Goal: Information Seeking & Learning: Learn about a topic

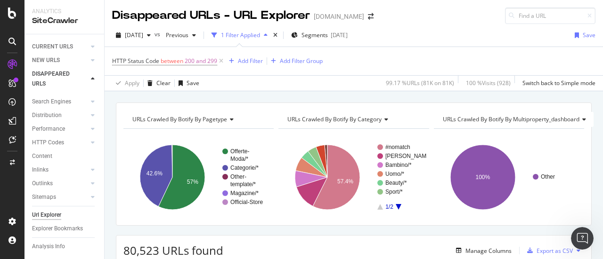
scroll to position [1653, 0]
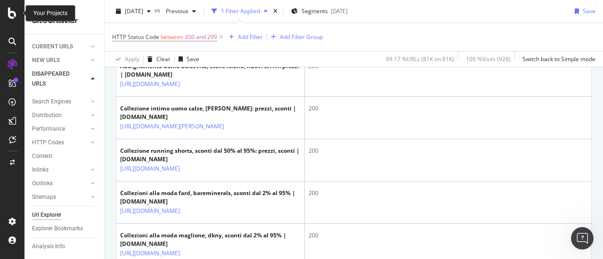
click at [11, 15] on icon at bounding box center [12, 13] width 8 height 11
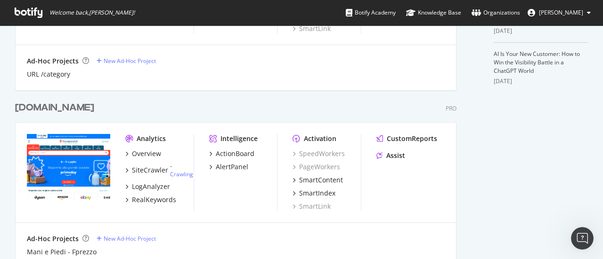
scroll to position [330, 0]
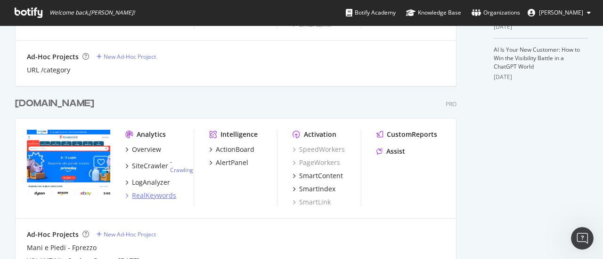
click at [154, 193] on div "RealKeywords" at bounding box center [154, 195] width 44 height 9
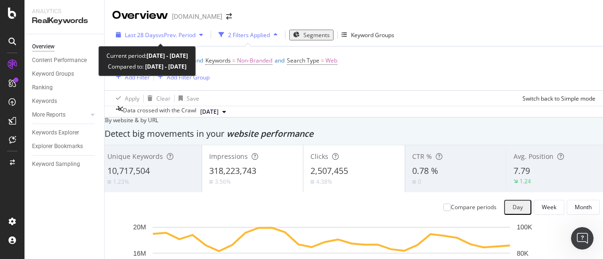
click at [181, 37] on span "vs Prev. Period" at bounding box center [176, 35] width 37 height 8
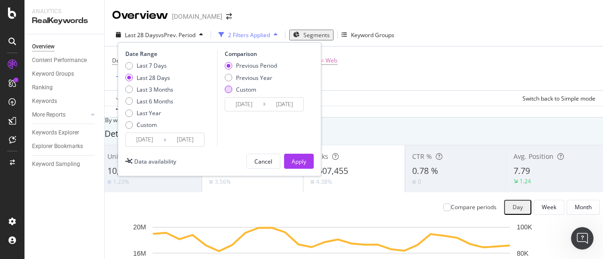
click at [232, 87] on div "Custom" at bounding box center [251, 90] width 52 height 8
click at [240, 105] on input "[DATE]" at bounding box center [244, 104] width 38 height 13
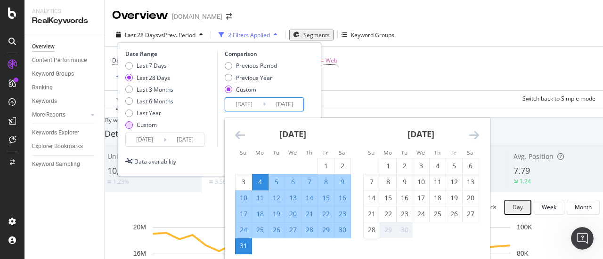
click at [140, 127] on div "Custom" at bounding box center [147, 125] width 20 height 8
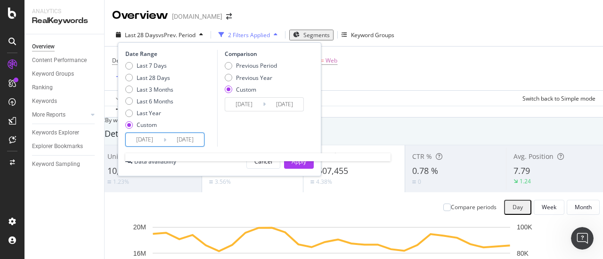
click at [146, 140] on input "[DATE]" at bounding box center [145, 139] width 38 height 13
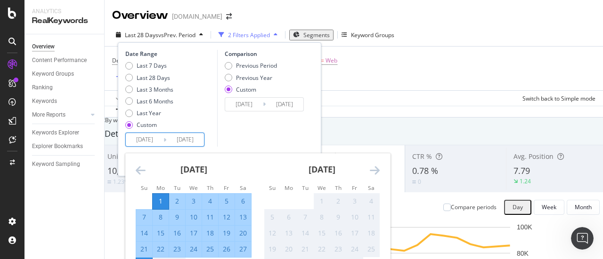
click at [139, 171] on icon "Move backward to switch to the previous month." at bounding box center [141, 170] width 10 height 11
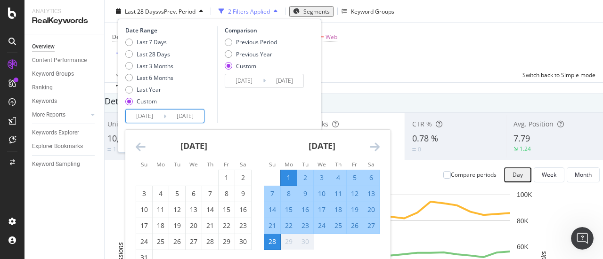
scroll to position [47, 0]
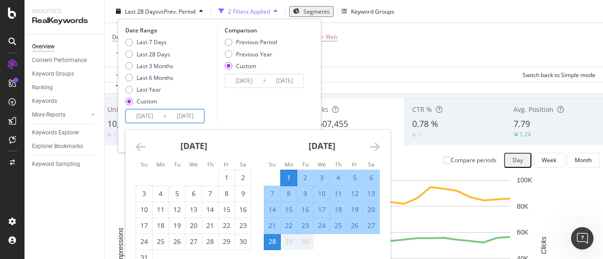
click at [142, 148] on icon "Move backward to switch to the previous month." at bounding box center [141, 146] width 10 height 11
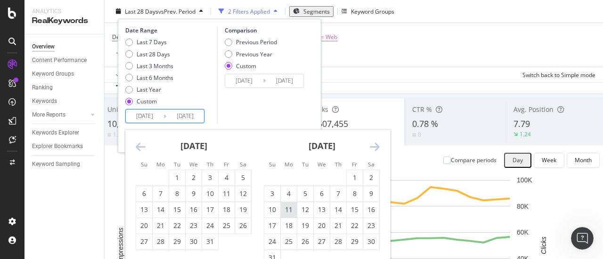
click at [290, 211] on div "11" at bounding box center [289, 209] width 16 height 9
type input "[DATE]"
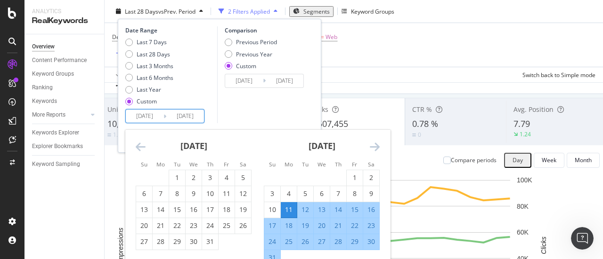
click at [378, 145] on icon "Move forward to switch to the next month." at bounding box center [375, 146] width 10 height 11
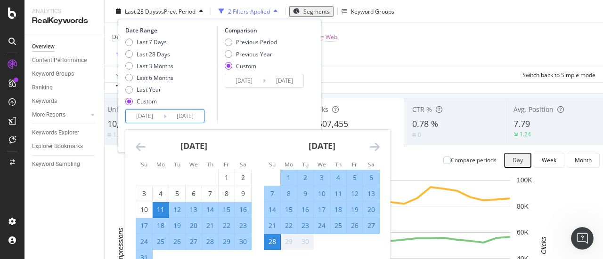
click at [273, 191] on div "7" at bounding box center [272, 193] width 16 height 9
type input "[DATE]"
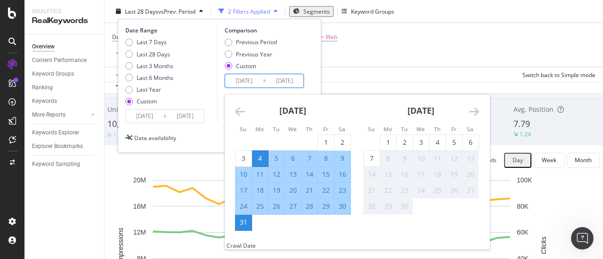
click at [241, 82] on input "[DATE]" at bounding box center [244, 80] width 38 height 13
click at [241, 116] on icon "Move backward to switch to the previous month." at bounding box center [240, 111] width 10 height 11
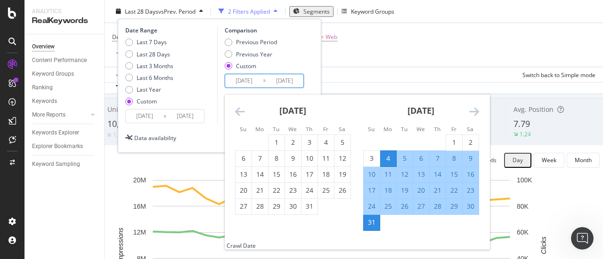
click at [241, 116] on icon "Move backward to switch to the previous month." at bounding box center [240, 111] width 10 height 11
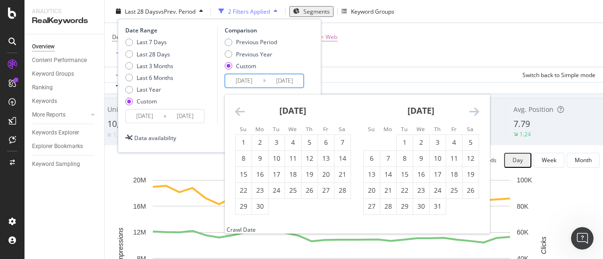
click at [241, 116] on icon "Move backward to switch to the previous month." at bounding box center [240, 111] width 10 height 11
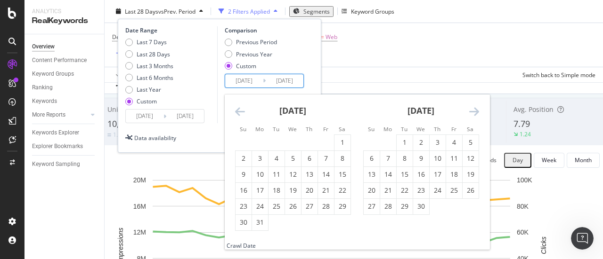
click at [237, 113] on icon "Move backward to switch to the previous month." at bounding box center [240, 111] width 10 height 11
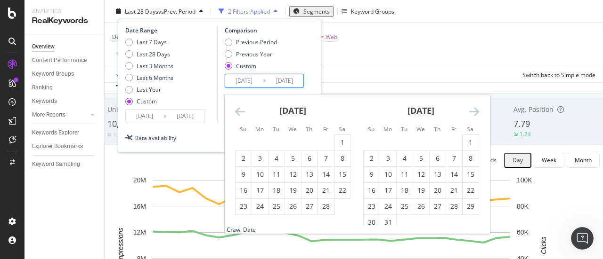
click at [237, 113] on icon "Move backward to switch to the previous month." at bounding box center [240, 111] width 10 height 11
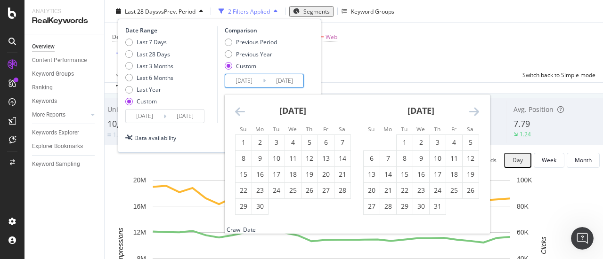
click at [237, 113] on icon "Move backward to switch to the previous month." at bounding box center [240, 111] width 10 height 11
click at [263, 178] on div "12" at bounding box center [260, 174] width 16 height 9
type input "[DATE]"
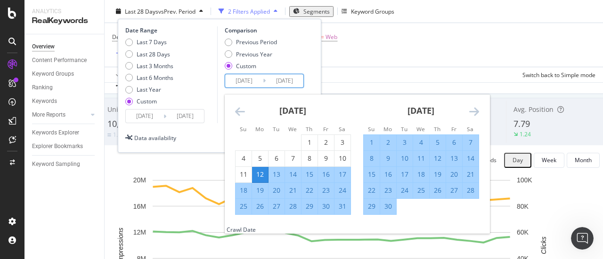
click at [369, 158] on div "8" at bounding box center [371, 158] width 16 height 9
type input "[DATE]"
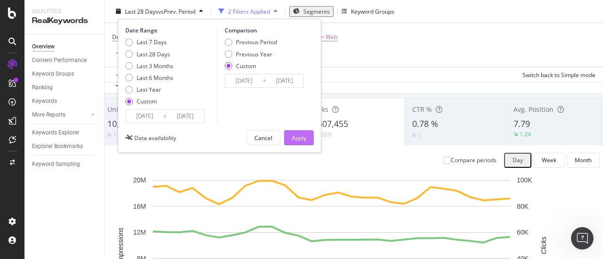
click at [302, 138] on div "Apply" at bounding box center [298, 138] width 15 height 8
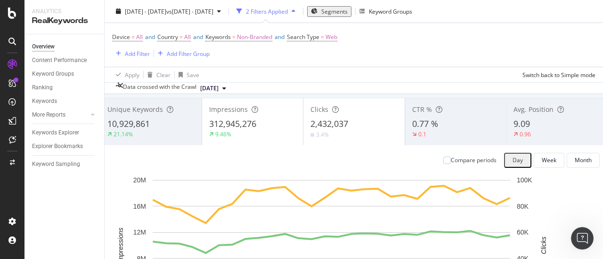
click at [256, 129] on span "312,945,276" at bounding box center [232, 123] width 47 height 11
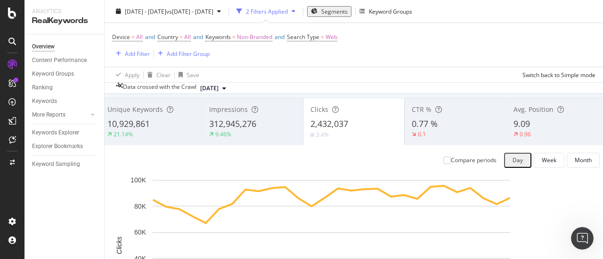
click at [423, 129] on span "0.77 %" at bounding box center [424, 123] width 26 height 11
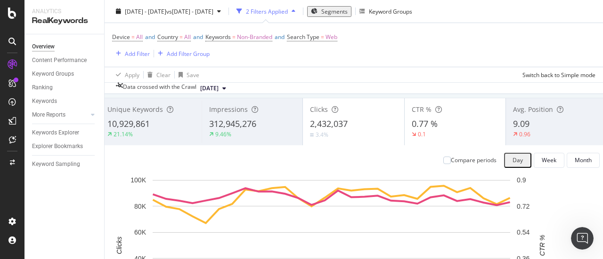
click at [362, 139] on div "3.4%" at bounding box center [353, 134] width 87 height 9
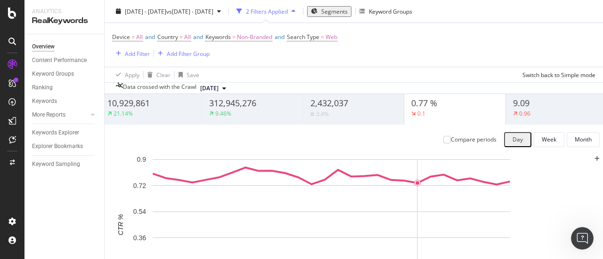
scroll to position [47, 0]
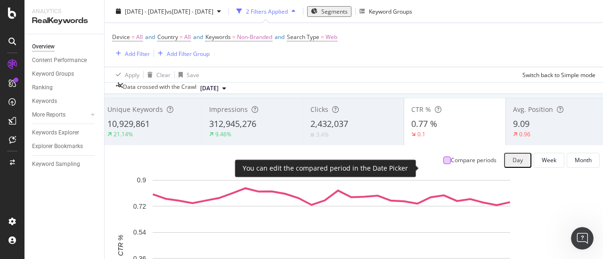
click at [443, 164] on div at bounding box center [447, 161] width 8 height 8
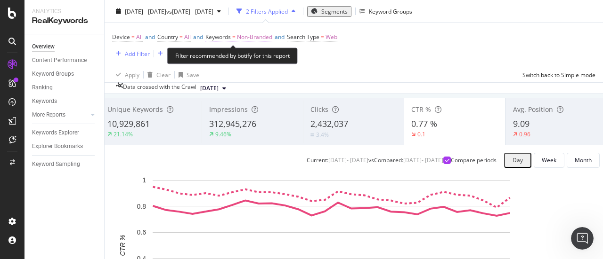
click at [272, 37] on span "Non-Branded" at bounding box center [254, 37] width 35 height 13
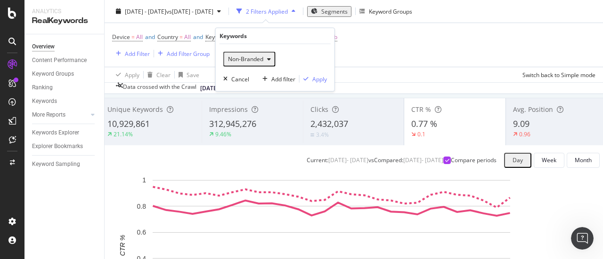
click at [251, 57] on span "Non-Branded" at bounding box center [243, 59] width 39 height 8
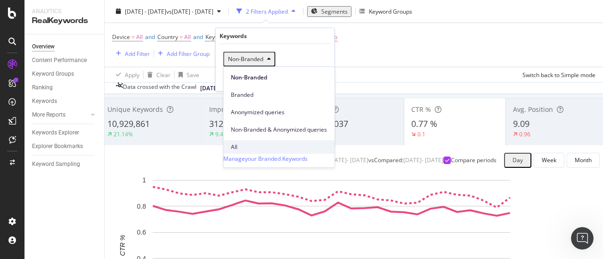
click at [238, 143] on span "All" at bounding box center [279, 147] width 96 height 8
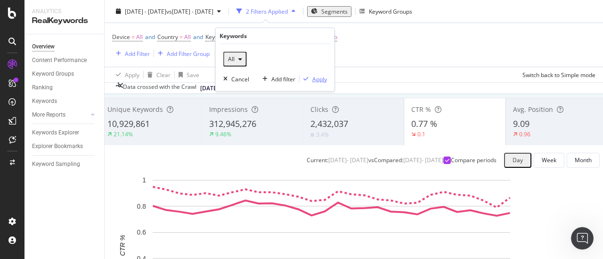
click at [319, 78] on div "Apply" at bounding box center [319, 79] width 15 height 8
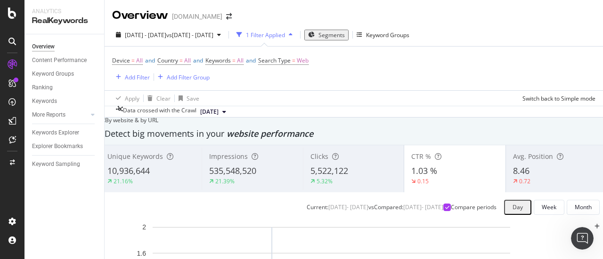
click at [345, 35] on span "Segments" at bounding box center [331, 35] width 26 height 8
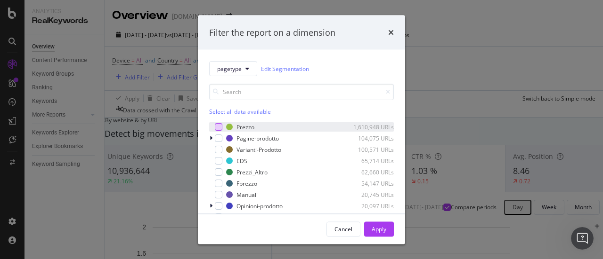
click at [220, 127] on div "modal" at bounding box center [219, 127] width 8 height 8
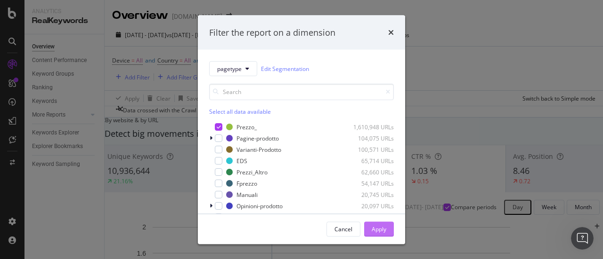
click at [378, 230] on div "Apply" at bounding box center [378, 229] width 15 height 8
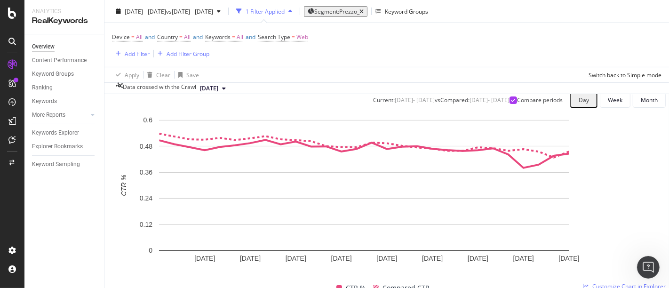
scroll to position [102, 0]
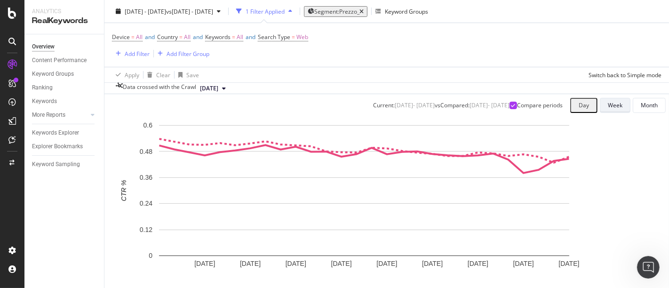
click at [602, 109] on div "Week" at bounding box center [615, 105] width 15 height 8
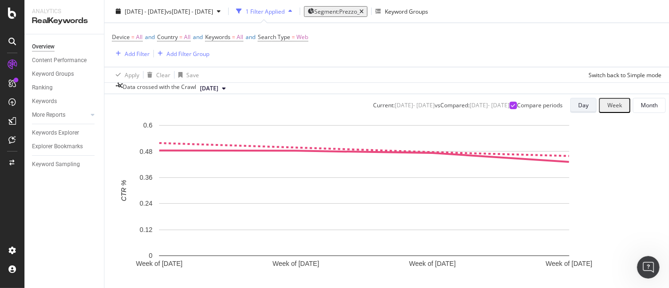
click at [579, 109] on div "Day" at bounding box center [584, 105] width 10 height 8
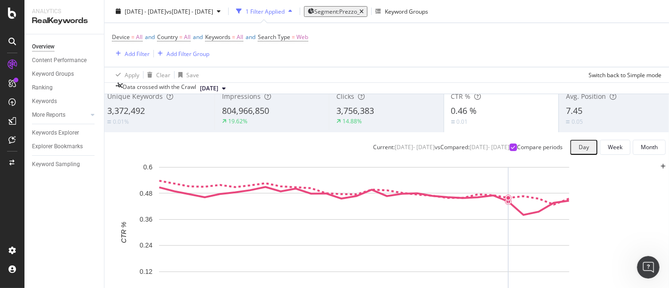
scroll to position [0, 0]
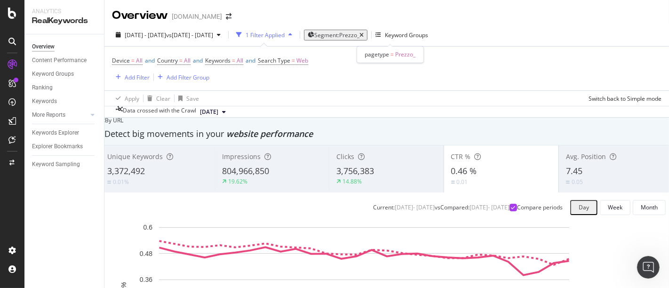
click at [360, 37] on span "Segment: Prezzo_" at bounding box center [336, 35] width 45 height 8
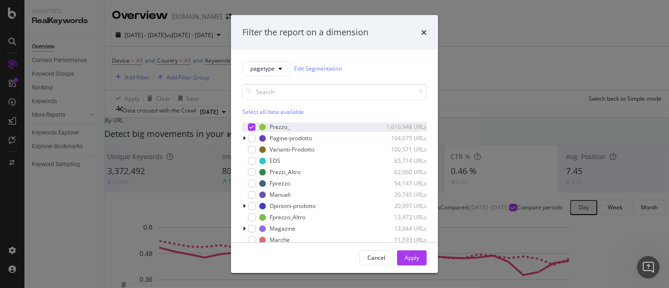
click at [253, 125] on icon "modal" at bounding box center [252, 127] width 4 height 5
click at [253, 139] on div "modal" at bounding box center [252, 139] width 8 height 8
click at [411, 257] on div "Apply" at bounding box center [412, 258] width 15 height 8
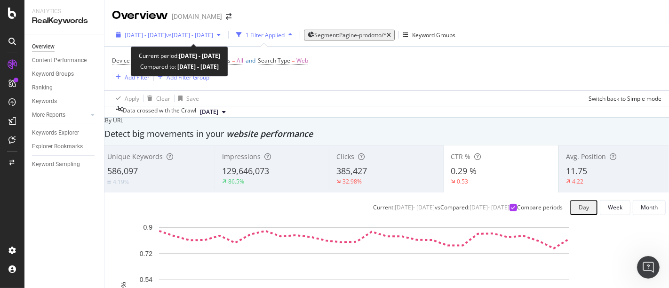
click at [149, 34] on span "[DATE] - [DATE]" at bounding box center [145, 35] width 41 height 8
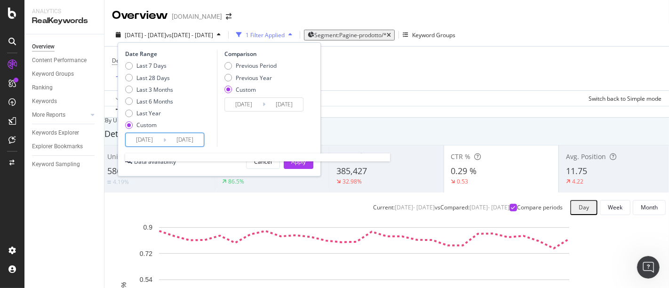
click at [151, 137] on input "[DATE]" at bounding box center [145, 139] width 38 height 13
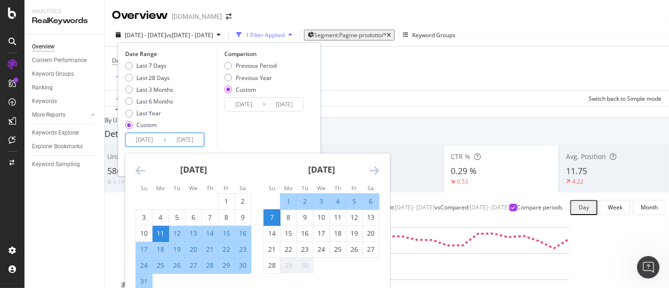
click at [136, 170] on icon "Move backward to switch to the previous month." at bounding box center [141, 170] width 10 height 11
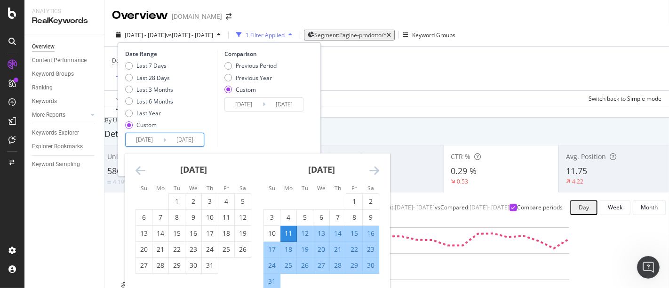
click at [136, 170] on icon "Move backward to switch to the previous month." at bounding box center [141, 170] width 10 height 11
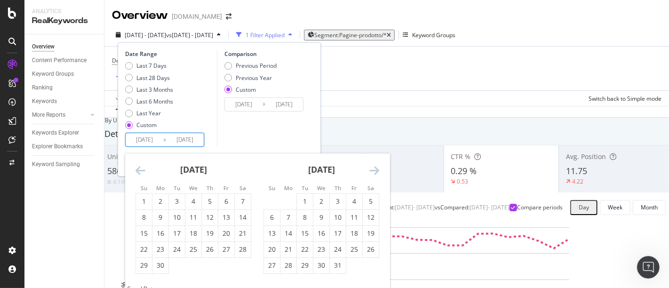
click at [136, 170] on icon "Move backward to switch to the previous month." at bounding box center [141, 170] width 10 height 11
click at [159, 218] on div "3" at bounding box center [161, 217] width 16 height 9
type input "[DATE]"
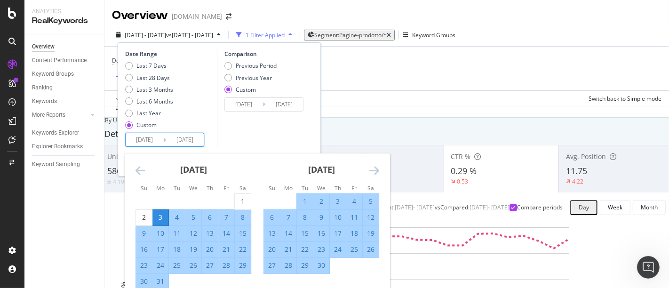
click at [374, 170] on icon "Move forward to switch to the next month." at bounding box center [375, 170] width 10 height 11
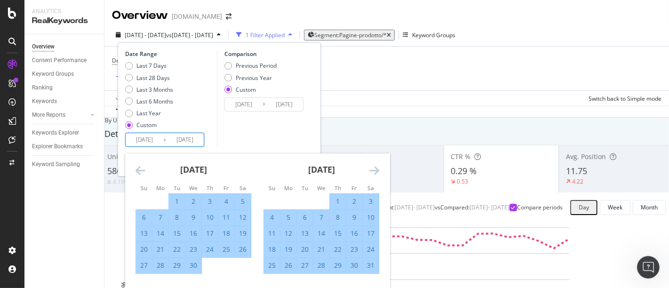
click at [374, 170] on icon "Move forward to switch to the next month." at bounding box center [375, 170] width 10 height 11
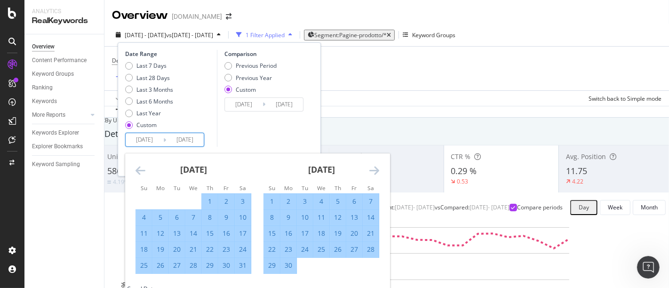
click at [374, 170] on icon "Move forward to switch to the next month." at bounding box center [375, 170] width 10 height 11
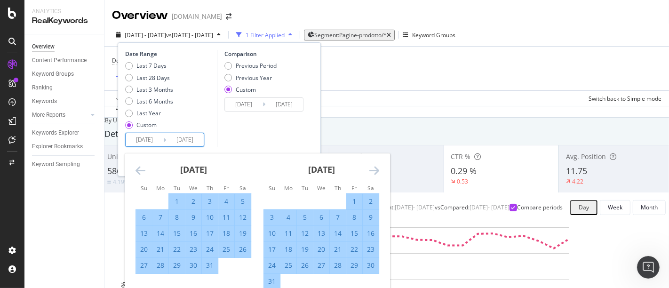
click at [374, 170] on icon "Move forward to switch to the next month." at bounding box center [375, 170] width 10 height 11
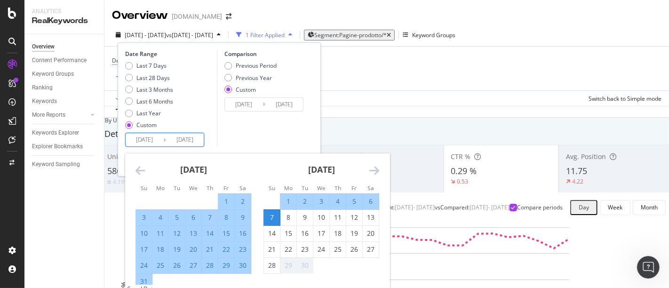
click at [374, 170] on icon "Move forward to switch to the next month." at bounding box center [375, 170] width 10 height 11
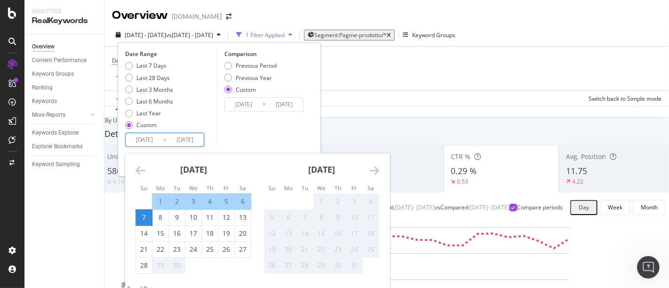
click at [145, 218] on div "7" at bounding box center [144, 217] width 16 height 9
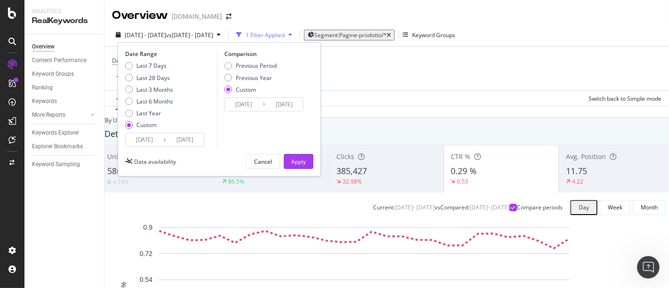
click at [249, 103] on input "[DATE]" at bounding box center [244, 104] width 38 height 13
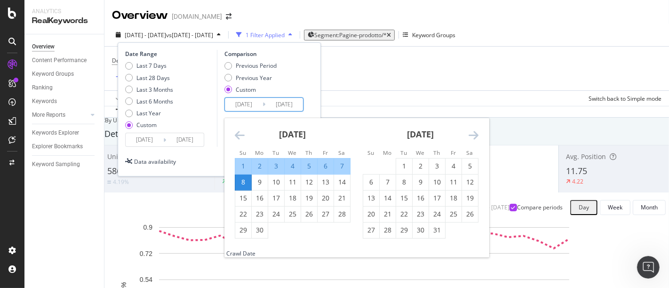
click at [237, 133] on icon "Move backward to switch to the previous month." at bounding box center [240, 134] width 10 height 11
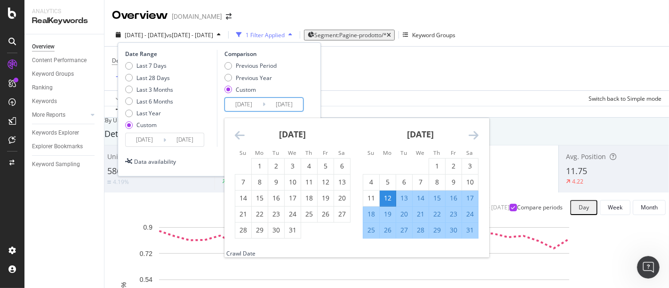
click at [237, 133] on icon "Move backward to switch to the previous month." at bounding box center [240, 134] width 10 height 11
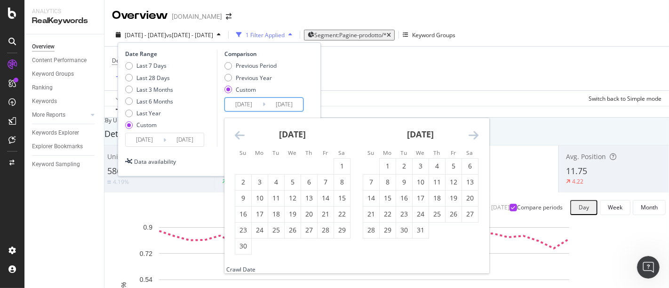
click at [237, 133] on icon "Move backward to switch to the previous month." at bounding box center [240, 134] width 10 height 11
click at [261, 184] on div "4" at bounding box center [260, 181] width 16 height 9
type input "[DATE]"
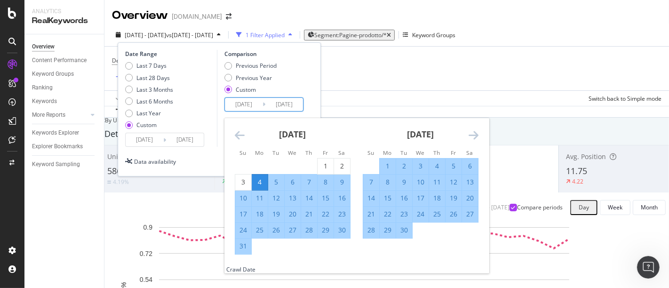
click at [315, 100] on div "Date Range Last 7 Days Last 28 Days Last 3 Months Last 6 Months Last Year Custo…" at bounding box center [219, 109] width 203 height 134
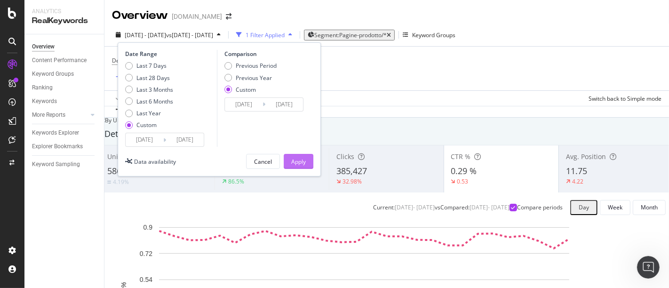
click at [308, 162] on button "Apply" at bounding box center [299, 161] width 30 height 15
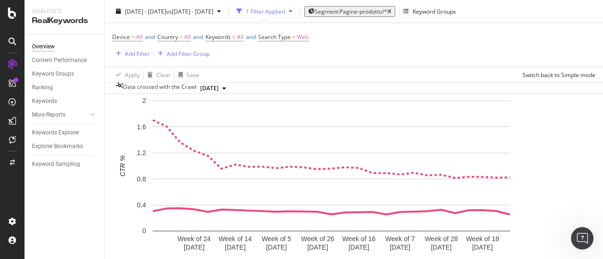
scroll to position [141, 0]
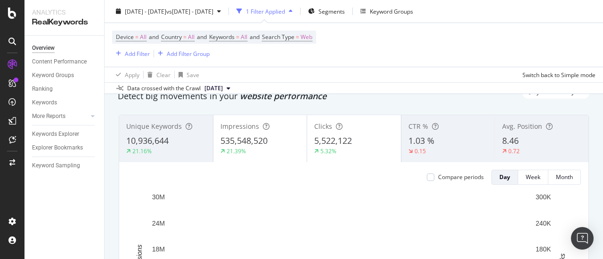
scroll to position [47, 0]
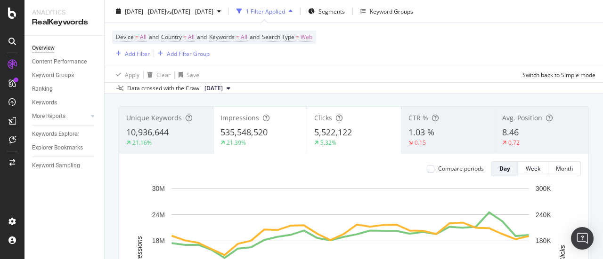
click at [354, 137] on div "5,522,122" at bounding box center [354, 133] width 80 height 12
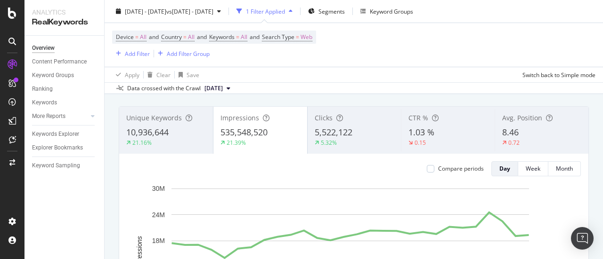
click at [419, 135] on span "1.03 %" at bounding box center [421, 132] width 26 height 11
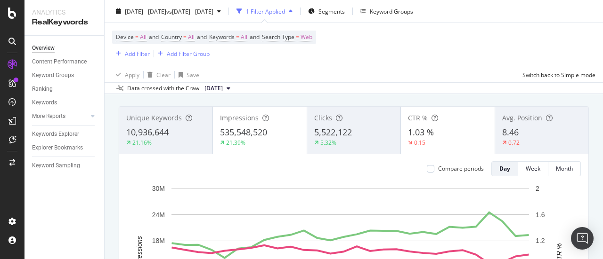
click at [253, 136] on span "535,548,520" at bounding box center [243, 132] width 47 height 11
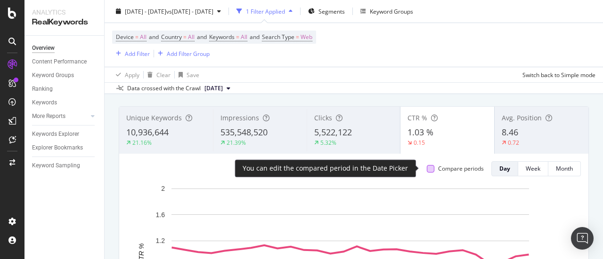
click at [427, 169] on div at bounding box center [431, 169] width 8 height 8
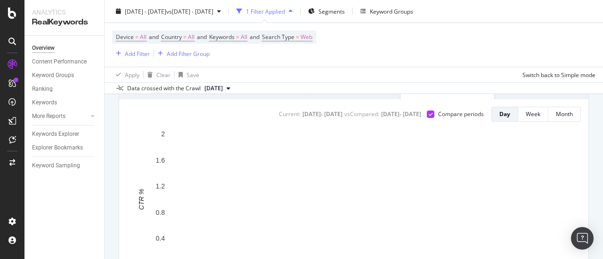
scroll to position [141, 0]
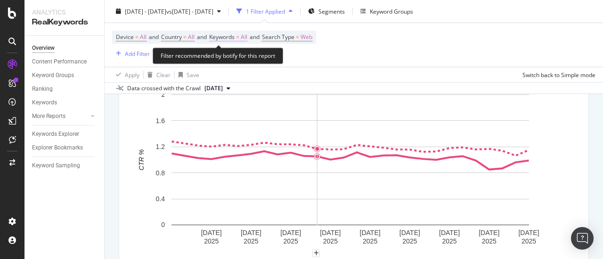
click at [234, 40] on span "Keywords" at bounding box center [221, 37] width 25 height 8
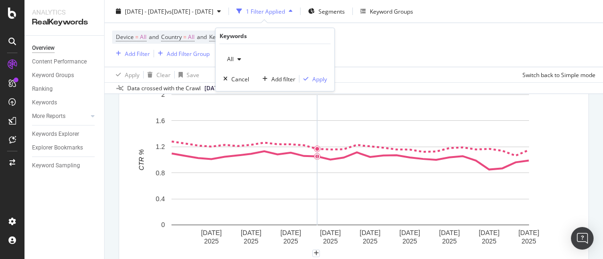
click at [237, 56] on icon "button" at bounding box center [239, 59] width 4 height 6
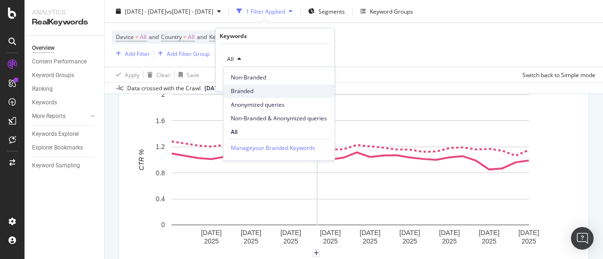
click at [244, 85] on div "Branded" at bounding box center [278, 91] width 111 height 14
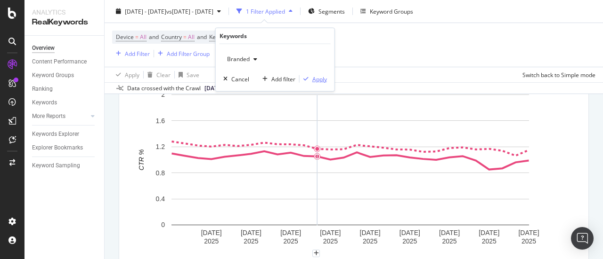
click at [317, 81] on div "Apply" at bounding box center [319, 79] width 15 height 8
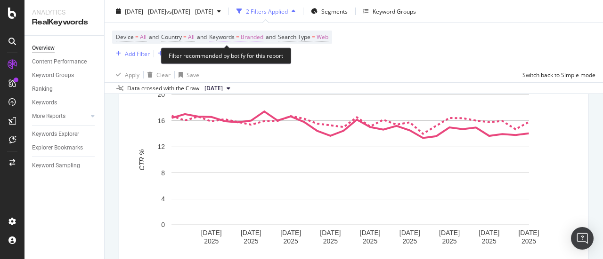
click at [257, 38] on span "Branded" at bounding box center [252, 37] width 23 height 13
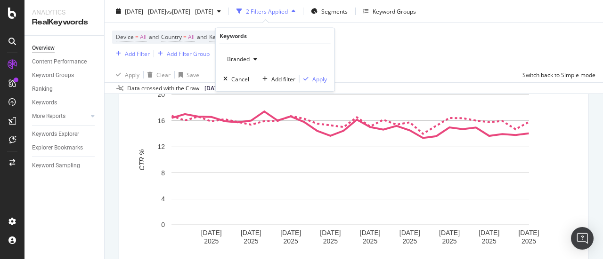
click at [244, 59] on span "Branded" at bounding box center [236, 59] width 26 height 8
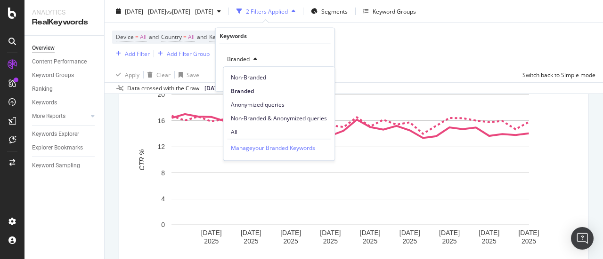
click at [122, 132] on div "Current: 2025 Aug. 11th - 2025 Sep. 7th vs Compared : 2024 Aug. 12th - 2024 Sep…" at bounding box center [353, 169] width 469 height 219
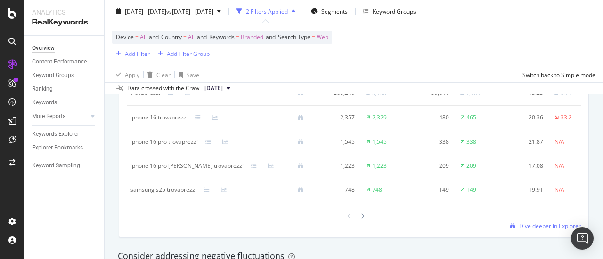
scroll to position [942, 0]
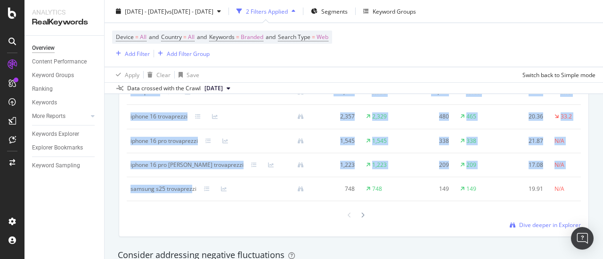
drag, startPoint x: 123, startPoint y: 189, endPoint x: 192, endPoint y: 188, distance: 68.7
click at [192, 188] on div "Keyword Smart Keyword Keyword Group Full URL pagetype Level 1 Add a Dimension K…" at bounding box center [353, 130] width 469 height 213
click at [119, 186] on div "Keyword Smart Keyword Keyword Group Full URL pagetype Level 1 Add a Dimension K…" at bounding box center [353, 130] width 469 height 213
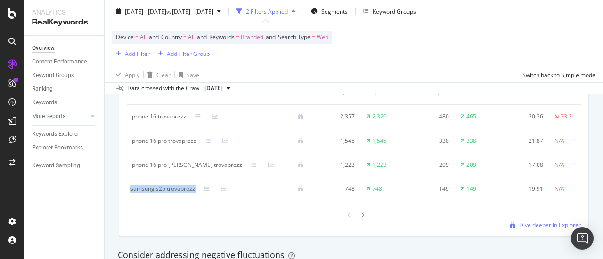
drag, startPoint x: 130, startPoint y: 190, endPoint x: 197, endPoint y: 192, distance: 66.4
click at [197, 192] on div "samsung s25 trovaprezzi" at bounding box center [220, 189] width 181 height 8
copy div "samsung s25 trovaprezzi"
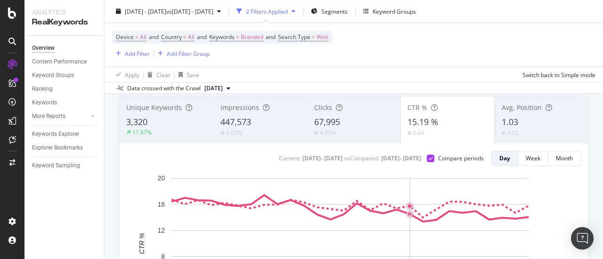
scroll to position [47, 0]
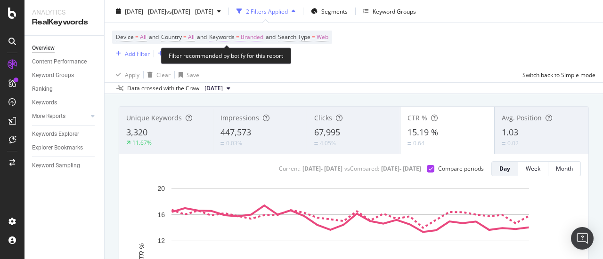
click at [261, 39] on span "Branded" at bounding box center [252, 37] width 23 height 13
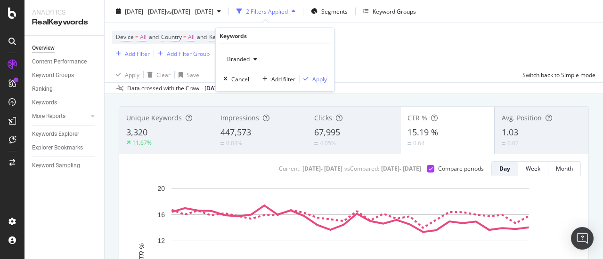
click at [243, 57] on span "Branded" at bounding box center [236, 59] width 26 height 8
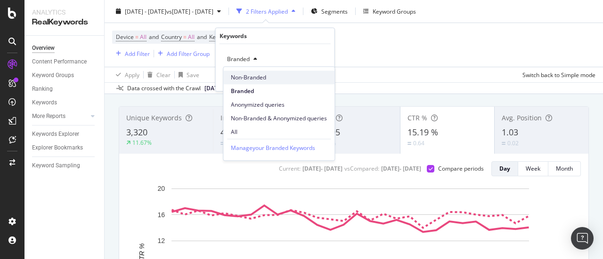
click at [250, 81] on span "Non-Branded" at bounding box center [279, 77] width 96 height 8
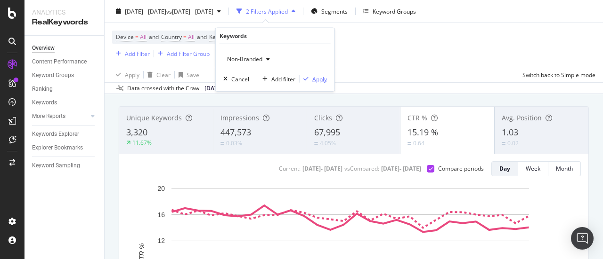
click at [322, 78] on div "Apply" at bounding box center [319, 79] width 15 height 8
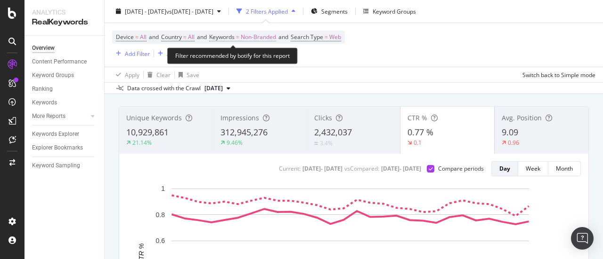
click at [274, 35] on span "Non-Branded" at bounding box center [258, 37] width 35 height 13
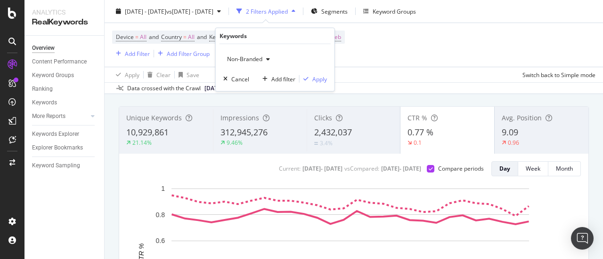
click at [264, 61] on div "button" at bounding box center [267, 59] width 11 height 6
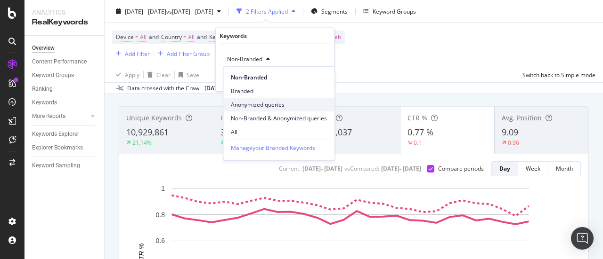
click at [255, 107] on span "Anonymized queries" at bounding box center [279, 105] width 96 height 8
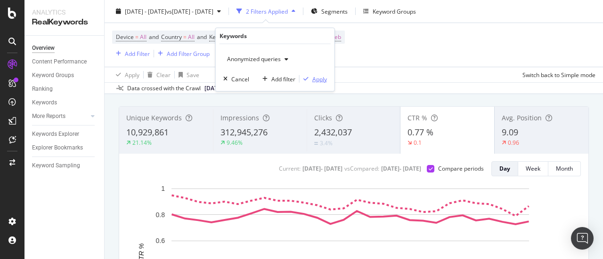
click at [326, 79] on div "Apply" at bounding box center [319, 79] width 15 height 8
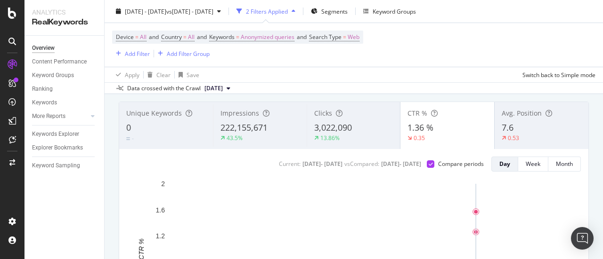
scroll to position [47, 0]
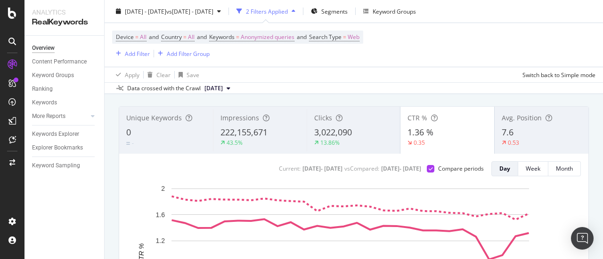
click at [252, 134] on span "222,155,671" at bounding box center [243, 132] width 47 height 11
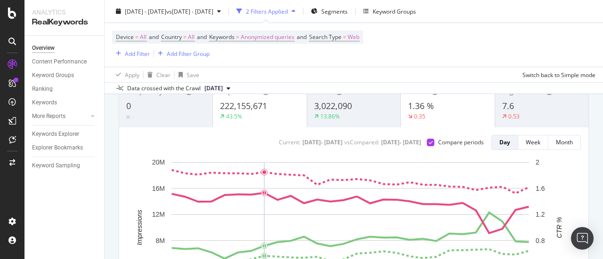
scroll to position [32, 0]
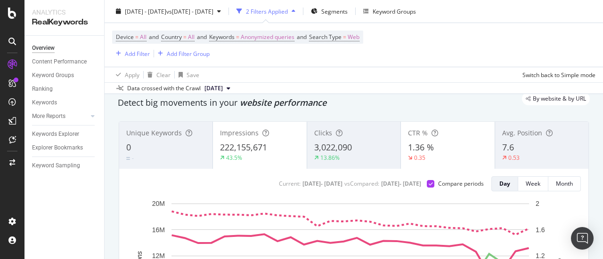
click at [350, 155] on div "13.86%" at bounding box center [353, 158] width 79 height 8
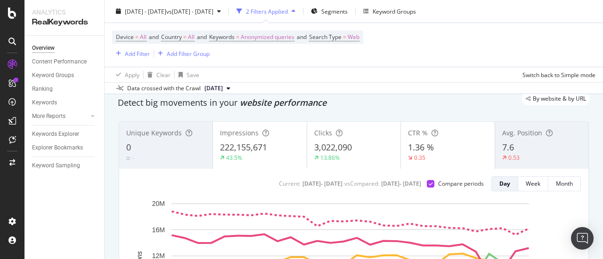
click at [252, 152] on span "222,155,671" at bounding box center [243, 147] width 47 height 11
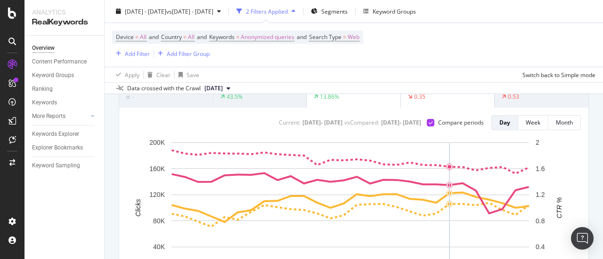
scroll to position [40, 0]
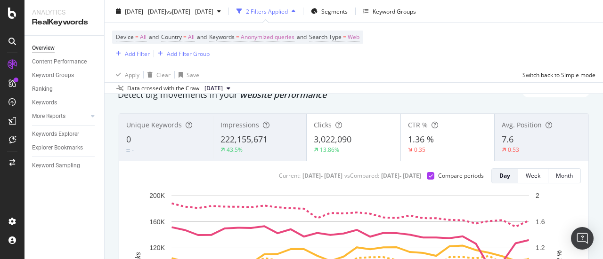
click at [512, 131] on div "Avg. Position 7.6 0.53" at bounding box center [541, 137] width 94 height 42
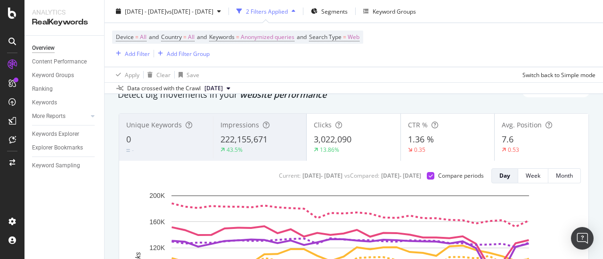
click at [416, 138] on span "1.36 %" at bounding box center [421, 139] width 26 height 11
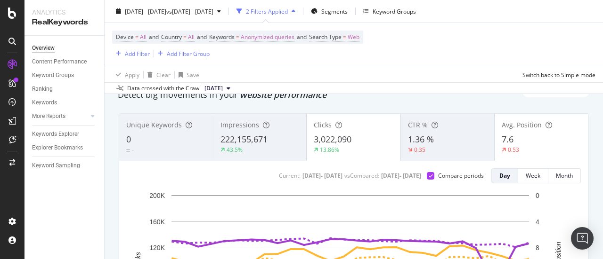
click at [362, 130] on div "Clicks 3,022,090 13.86%" at bounding box center [353, 137] width 94 height 42
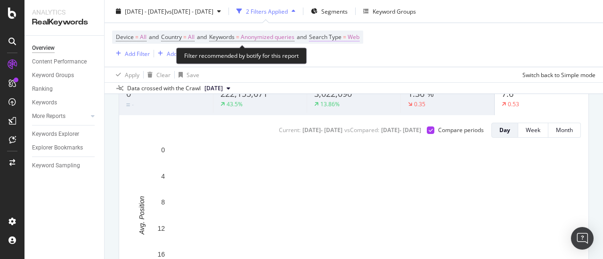
scroll to position [0, 0]
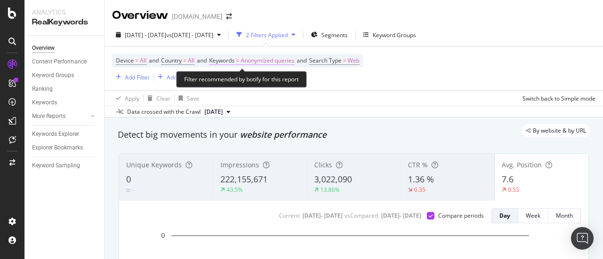
click at [286, 63] on span "Anonymized queries" at bounding box center [268, 60] width 54 height 13
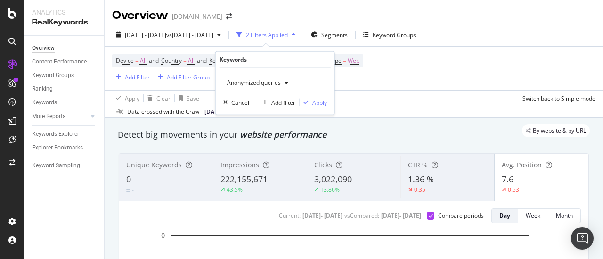
click at [252, 79] on span "Anonymized queries" at bounding box center [251, 83] width 57 height 8
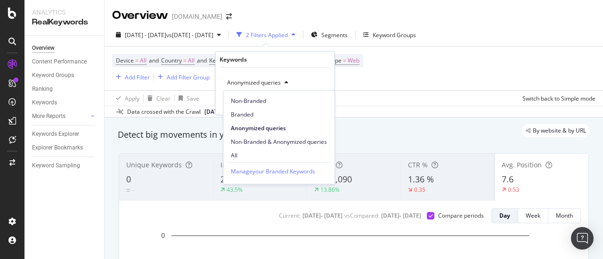
drag, startPoint x: 234, startPoint y: 153, endPoint x: 240, endPoint y: 147, distance: 8.3
click at [234, 153] on span "All" at bounding box center [279, 156] width 96 height 8
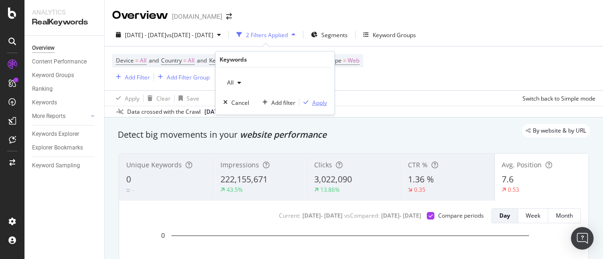
click at [310, 100] on div "button" at bounding box center [305, 103] width 13 height 6
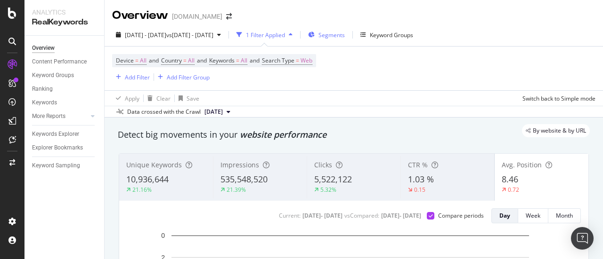
click at [345, 34] on span "Segments" at bounding box center [331, 35] width 26 height 8
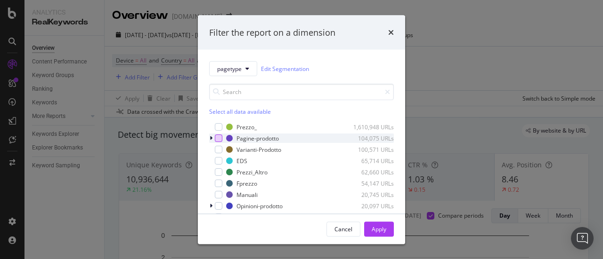
click at [220, 138] on div "modal" at bounding box center [219, 139] width 8 height 8
click at [373, 226] on div "Apply" at bounding box center [378, 229] width 15 height 8
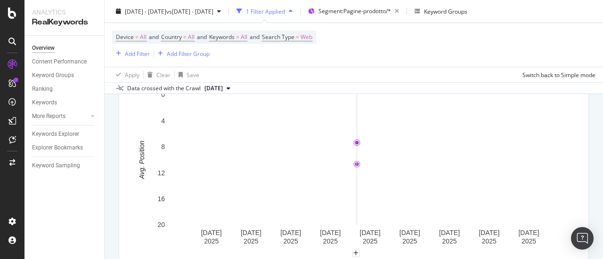
scroll to position [47, 0]
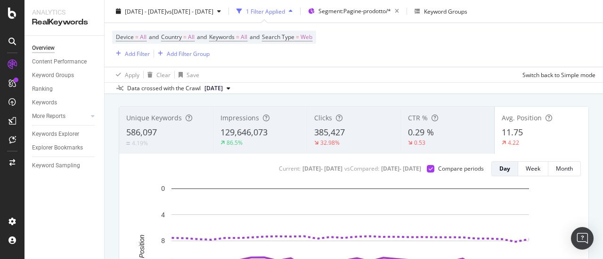
click at [317, 130] on span "385,427" at bounding box center [329, 132] width 31 height 11
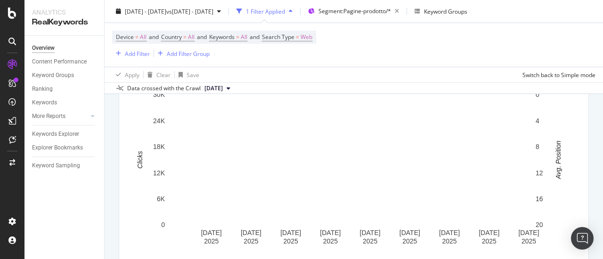
scroll to position [0, 0]
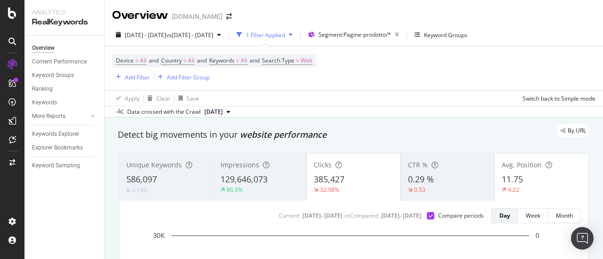
click at [505, 174] on span "11.75" at bounding box center [511, 179] width 21 height 11
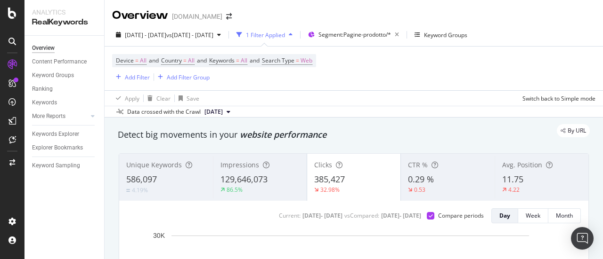
click at [351, 176] on div "385,427" at bounding box center [354, 180] width 80 height 12
click at [514, 170] on div "Avg. Position 11.75 4.22" at bounding box center [541, 177] width 94 height 42
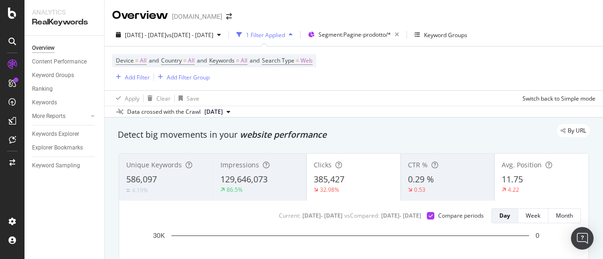
click at [376, 168] on div "Clicks" at bounding box center [354, 165] width 80 height 9
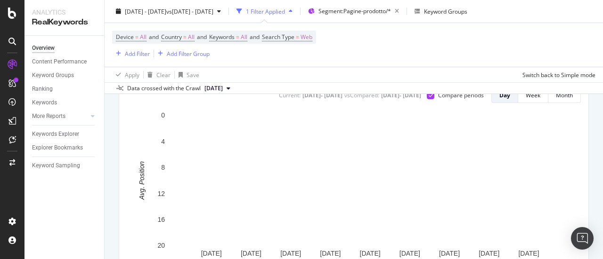
scroll to position [141, 0]
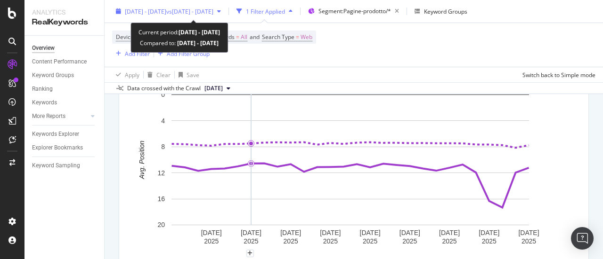
click at [159, 12] on span "[DATE] - [DATE]" at bounding box center [145, 11] width 41 height 8
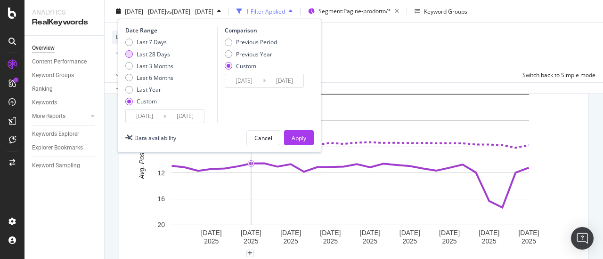
click at [153, 50] on div "Last 28 Days" at bounding box center [153, 54] width 33 height 8
type input "[DATE]"
click at [230, 41] on div "Previous Period" at bounding box center [229, 43] width 8 height 8
type input "[DATE]"
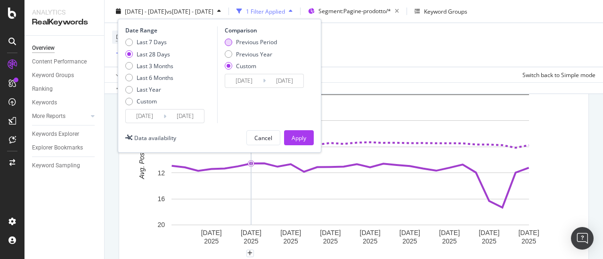
type input "[DATE]"
click at [295, 137] on div "Apply" at bounding box center [298, 138] width 15 height 8
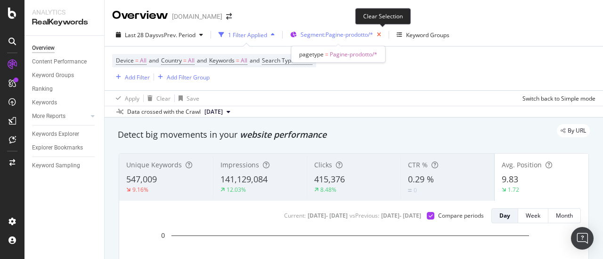
click at [381, 34] on icon "button" at bounding box center [379, 34] width 12 height 13
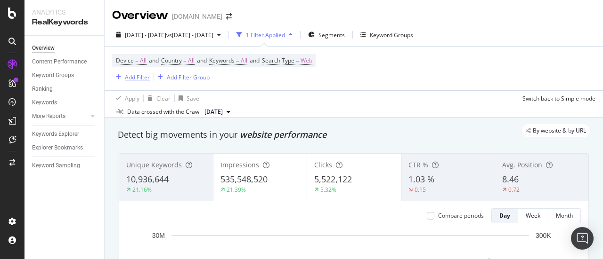
click at [140, 80] on div "Add Filter" at bounding box center [137, 77] width 25 height 8
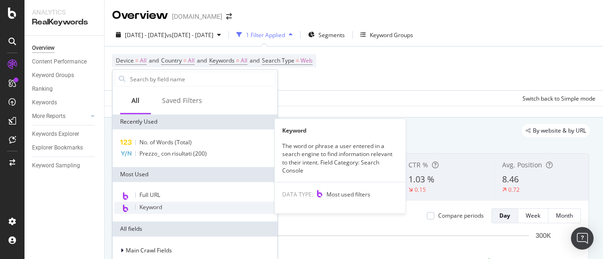
click at [137, 207] on div "Keyword" at bounding box center [194, 208] width 161 height 12
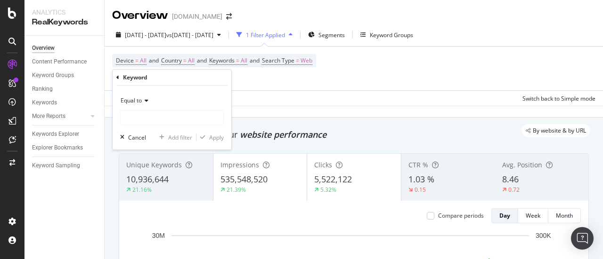
click at [142, 107] on div "Equal to" at bounding box center [172, 100] width 104 height 15
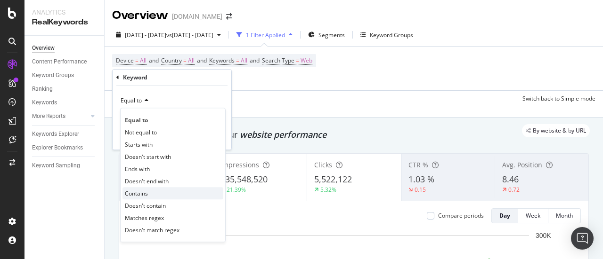
click at [143, 190] on span "Contains" at bounding box center [136, 194] width 23 height 8
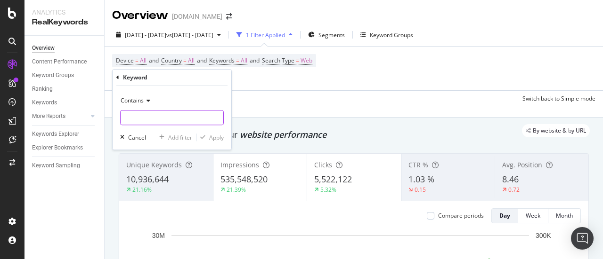
click at [168, 114] on input "text" at bounding box center [172, 117] width 103 height 15
type input "iphone 15"
click at [216, 138] on div "Apply" at bounding box center [216, 138] width 15 height 8
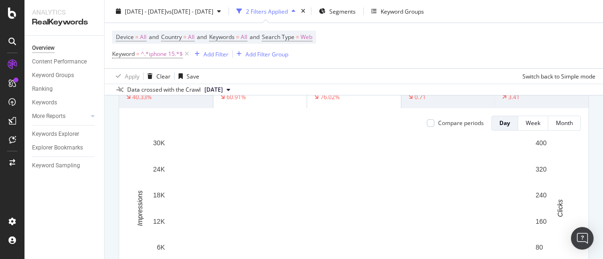
scroll to position [47, 0]
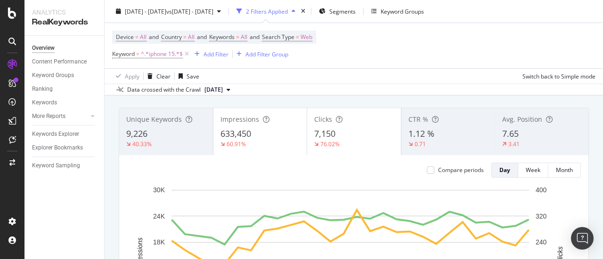
click at [421, 134] on span "1.12 %" at bounding box center [421, 133] width 26 height 11
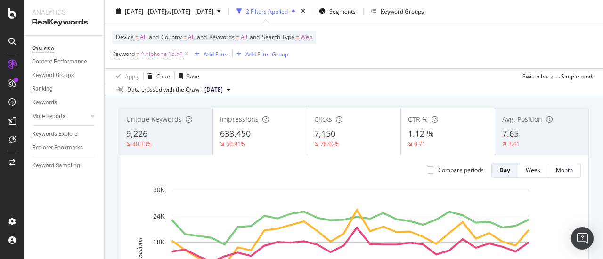
click at [331, 130] on span "7,150" at bounding box center [324, 133] width 21 height 11
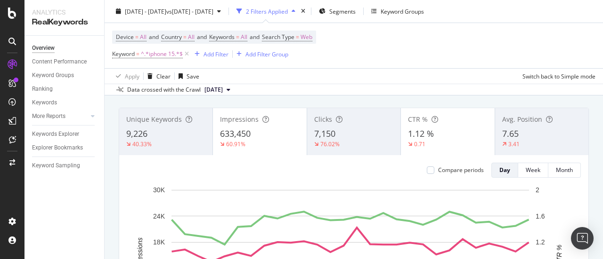
click at [238, 127] on div "Impressions 633,450 60.91%" at bounding box center [259, 132] width 93 height 42
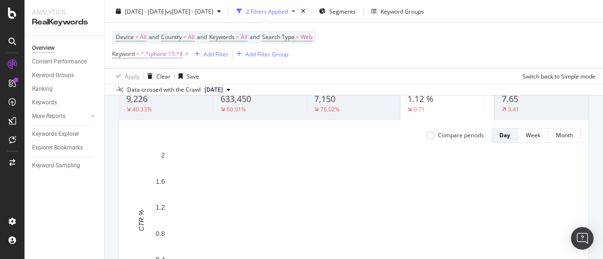
scroll to position [94, 0]
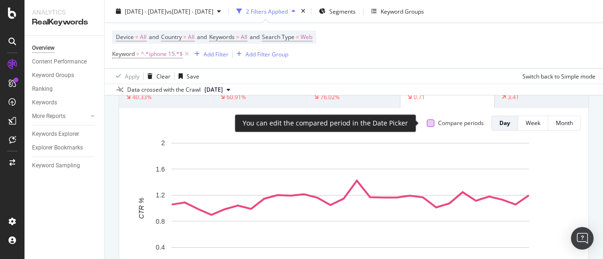
click at [427, 122] on div at bounding box center [431, 124] width 8 height 8
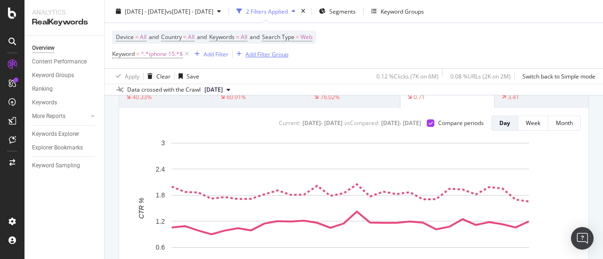
click at [186, 54] on icon at bounding box center [187, 53] width 8 height 9
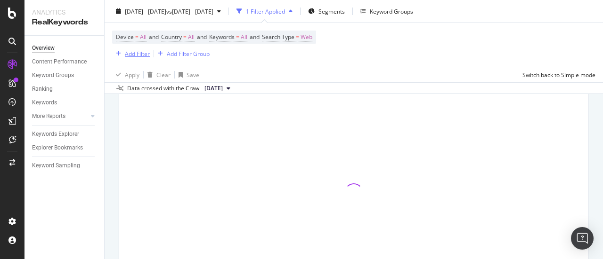
click at [144, 54] on div "Add Filter" at bounding box center [137, 53] width 25 height 8
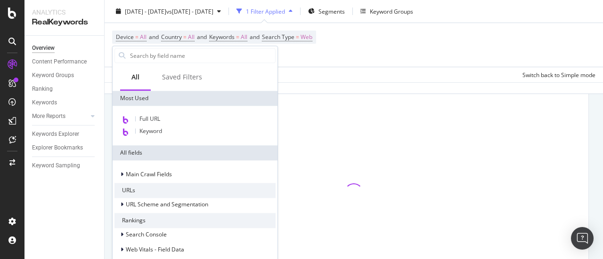
scroll to position [92, 0]
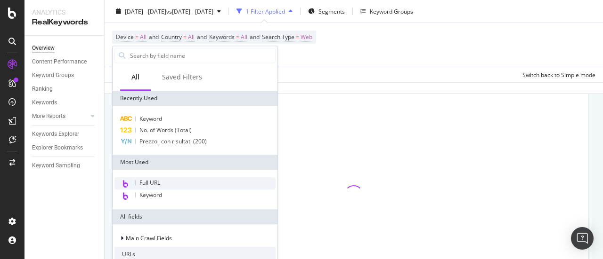
click at [153, 186] on span "Full URL" at bounding box center [149, 183] width 21 height 8
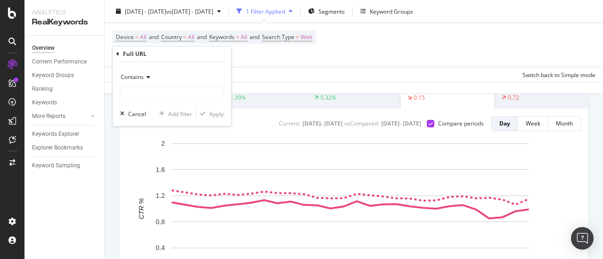
click at [141, 79] on span "Contains" at bounding box center [132, 77] width 23 height 8
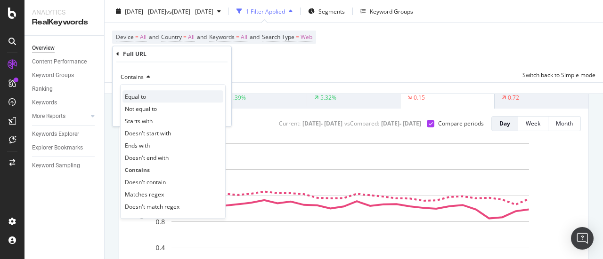
click at [142, 98] on span "Equal to" at bounding box center [135, 97] width 21 height 8
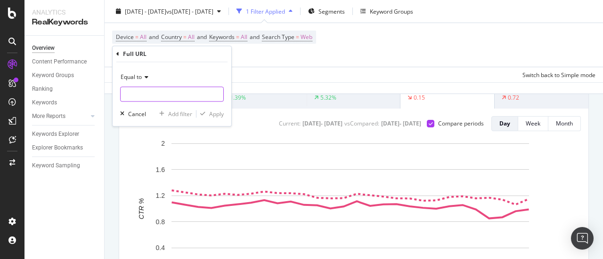
click at [153, 94] on input "text" at bounding box center [172, 94] width 103 height 15
paste input "https://www.trovaprezzi.it/cellulari/prezzi-scheda-prodotto/apple_iphone_15"
type input "https://www.trovaprezzi.it/cellulari/prezzi-scheda-prodotto/apple_iphone_15"
click at [212, 114] on div "Apply" at bounding box center [216, 114] width 15 height 8
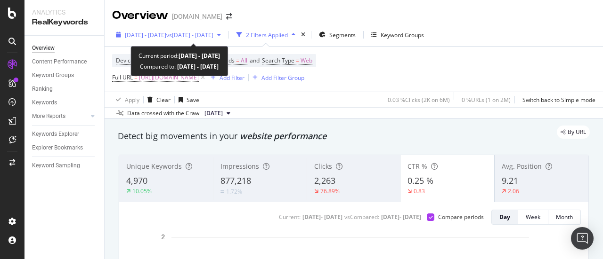
click at [153, 36] on span "[DATE] - [DATE]" at bounding box center [145, 35] width 41 height 8
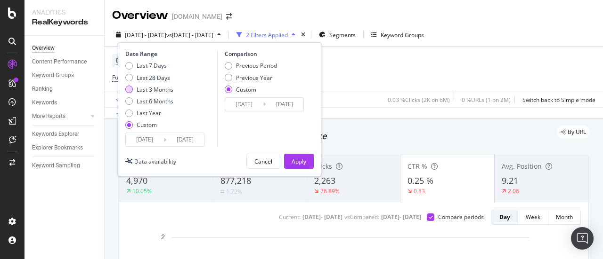
click at [166, 89] on div "Last 3 Months" at bounding box center [155, 90] width 37 height 8
type input "2025/06/29"
type input "[DATE]"
click at [259, 78] on div "Previous Year" at bounding box center [254, 78] width 36 height 8
type input "2024/06/30"
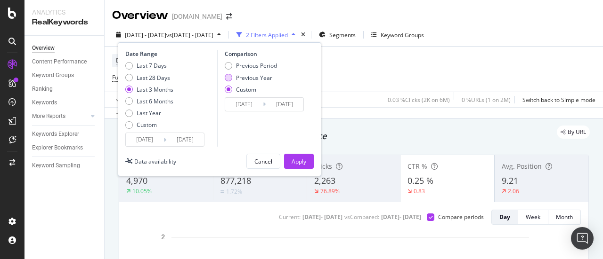
type input "2024/09/29"
click at [297, 158] on div "Apply" at bounding box center [298, 162] width 15 height 8
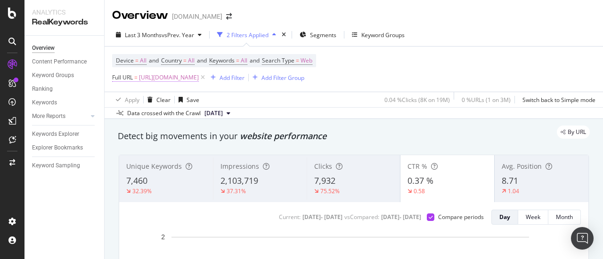
click at [199, 81] on span "https://www.trovaprezzi.it/cellulari/prezzi-scheda-prodotto/apple_iphone_15" at bounding box center [169, 77] width 60 height 13
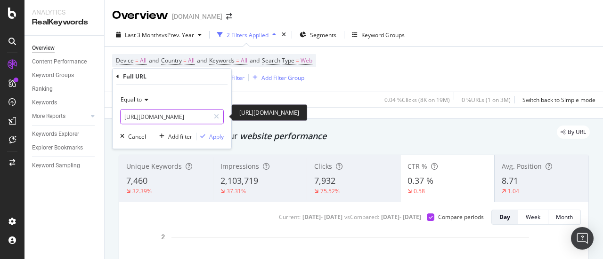
click at [191, 116] on input "https://www.trovaprezzi.it/cellulari/prezzi-scheda-prodotto/apple_iphone_15" at bounding box center [165, 116] width 89 height 15
click at [193, 116] on input "https://www.trovaprezzi.it/cellulari/prezzi-scheda-prodotto/apple_iphone_15" at bounding box center [165, 116] width 89 height 15
drag, startPoint x: 198, startPoint y: 115, endPoint x: 244, endPoint y: 116, distance: 45.7
click at [244, 116] on body "Analytics RealKeywords Overview Content Performance Keyword Groups Ranking Keyw…" at bounding box center [301, 129] width 603 height 259
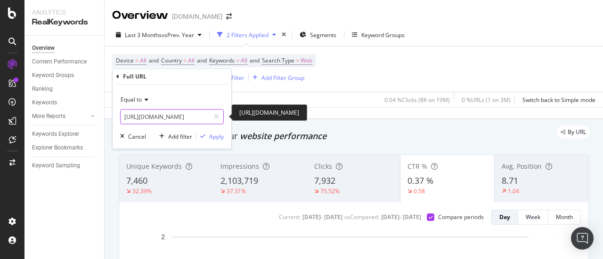
click at [198, 118] on input "https://www.trovaprezzi.it/cellulari/prezzi-scheda-prodotto/apple_iphone_15" at bounding box center [165, 116] width 89 height 15
click at [204, 115] on input "https://www.trovaprezzi.it/cellulari/prezzi-scheda-prodotto/apple_iphone_15" at bounding box center [165, 116] width 89 height 15
type input "[URL][DOMAIN_NAME]"
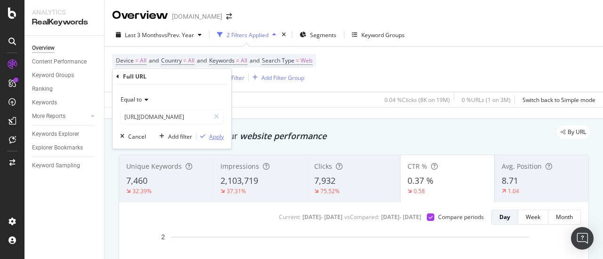
scroll to position [0, 0]
click at [220, 139] on div "Apply" at bounding box center [216, 137] width 15 height 8
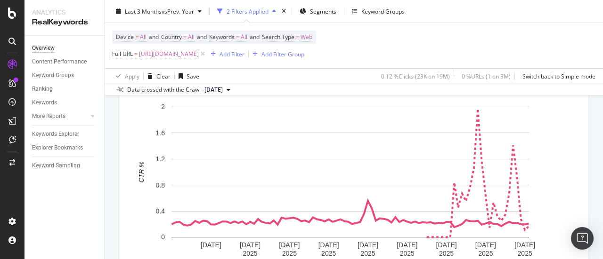
scroll to position [141, 0]
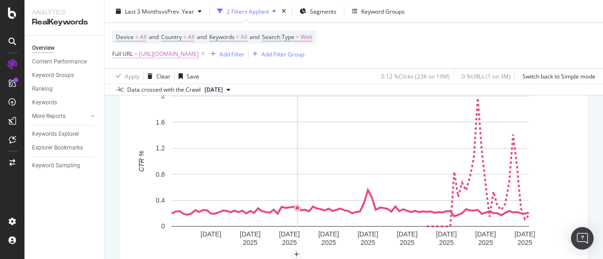
click at [199, 55] on span "[URL][DOMAIN_NAME]" at bounding box center [169, 54] width 60 height 13
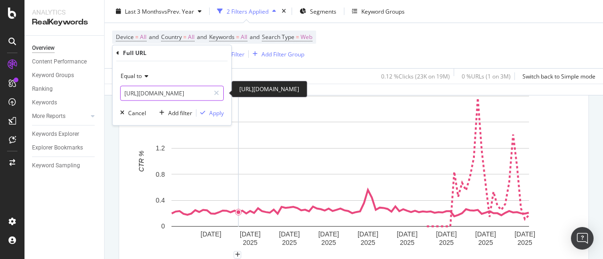
click at [201, 95] on input "[URL][DOMAIN_NAME]" at bounding box center [165, 93] width 89 height 15
click at [193, 95] on input "[URL][DOMAIN_NAME]" at bounding box center [165, 93] width 89 height 15
drag, startPoint x: 177, startPoint y: 95, endPoint x: 253, endPoint y: 95, distance: 76.3
click at [253, 95] on body "Analytics RealKeywords Overview Content Performance Keyword Groups Ranking Keyw…" at bounding box center [301, 129] width 603 height 259
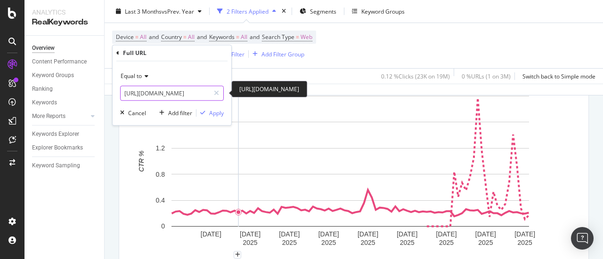
click at [199, 97] on input "[URL][DOMAIN_NAME]" at bounding box center [165, 93] width 89 height 15
click at [205, 93] on input "[URL][DOMAIN_NAME]" at bounding box center [165, 93] width 89 height 15
type input "https://www.trovaprezzi.it/cellulari/prezzi-scheda-prodotto/apple_iphone_14"
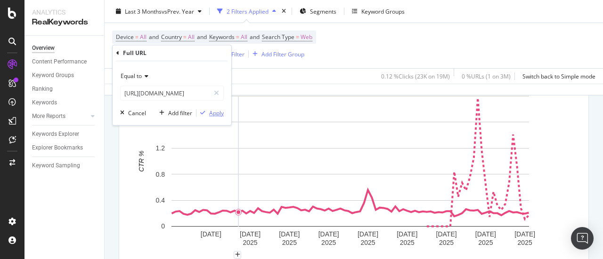
scroll to position [0, 0]
click at [223, 112] on div "Apply" at bounding box center [216, 113] width 15 height 8
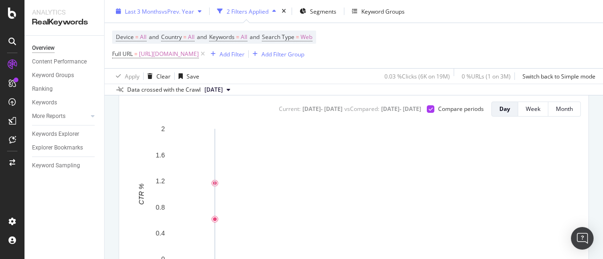
scroll to position [94, 0]
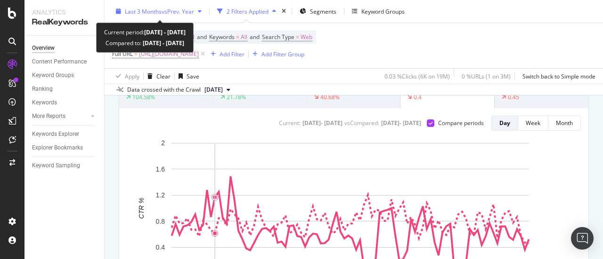
click at [152, 13] on span "Last 3 Months" at bounding box center [143, 11] width 37 height 8
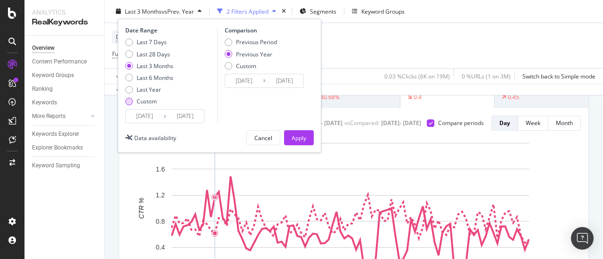
click at [130, 104] on div "Custom" at bounding box center [129, 101] width 8 height 8
type input "[DATE]"
type input "2024/09/02"
click at [134, 114] on input "[DATE]" at bounding box center [145, 116] width 38 height 13
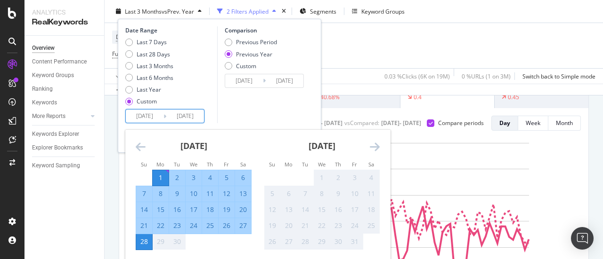
click at [139, 148] on icon "Move backward to switch to the previous month." at bounding box center [141, 146] width 10 height 11
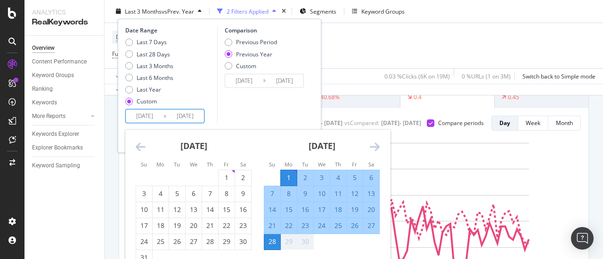
click at [139, 148] on icon "Move backward to switch to the previous month." at bounding box center [141, 146] width 10 height 11
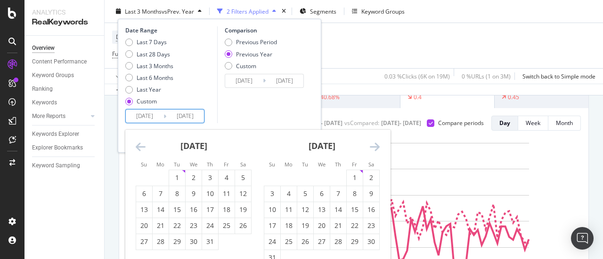
click at [139, 148] on icon "Move backward to switch to the previous month." at bounding box center [141, 146] width 10 height 11
click at [375, 145] on icon "Move forward to switch to the next month." at bounding box center [375, 146] width 10 height 11
click at [271, 177] on div "1" at bounding box center [272, 177] width 16 height 9
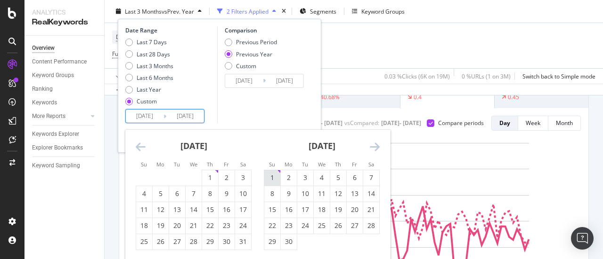
type input "2025/06/01"
type input "2024/06/02"
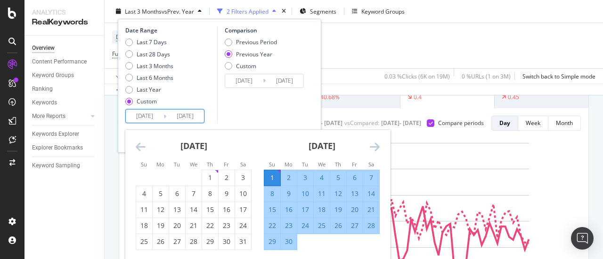
click at [378, 147] on icon "Move forward to switch to the next month." at bounding box center [375, 146] width 10 height 11
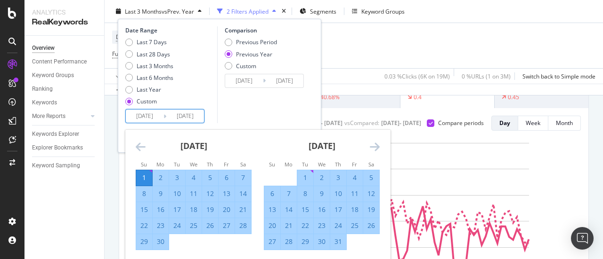
click at [378, 147] on icon "Move forward to switch to the next month." at bounding box center [375, 146] width 10 height 11
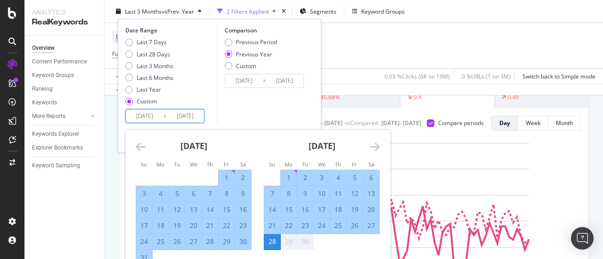
click at [271, 193] on div "7" at bounding box center [272, 193] width 16 height 9
type input "[DATE]"
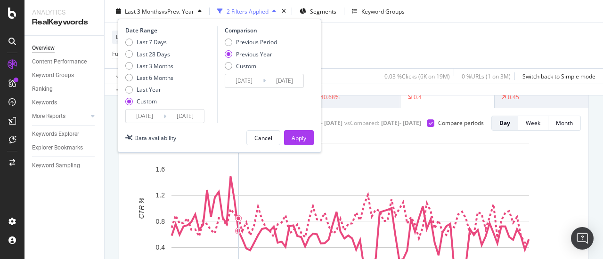
drag, startPoint x: 230, startPoint y: 69, endPoint x: 234, endPoint y: 77, distance: 9.5
click at [230, 70] on div "Previous Period Previous Year Custom" at bounding box center [251, 55] width 52 height 35
click at [239, 84] on input "2024/06/02" at bounding box center [244, 80] width 38 height 13
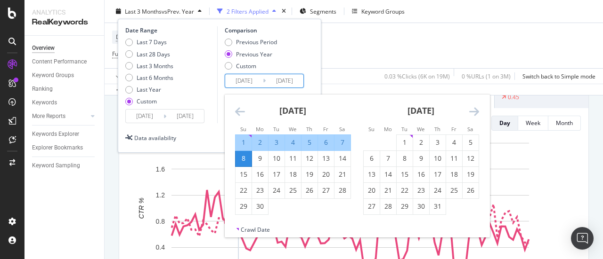
click at [240, 113] on icon "Move backward to switch to the previous month." at bounding box center [240, 111] width 10 height 11
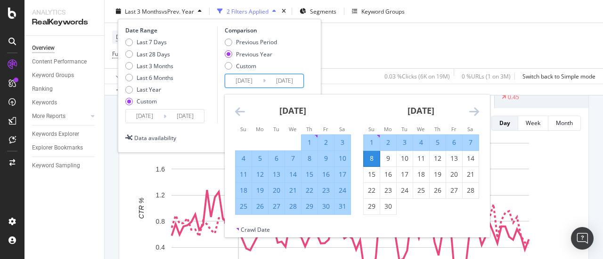
click at [239, 113] on icon "Move backward to switch to the previous month." at bounding box center [240, 111] width 10 height 11
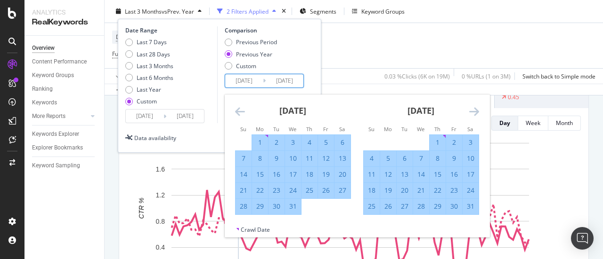
click at [239, 113] on icon "Move backward to switch to the previous month." at bounding box center [240, 111] width 10 height 11
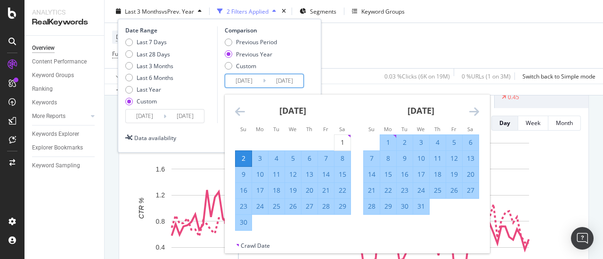
click at [157, 121] on input "2025/06/01" at bounding box center [145, 116] width 38 height 13
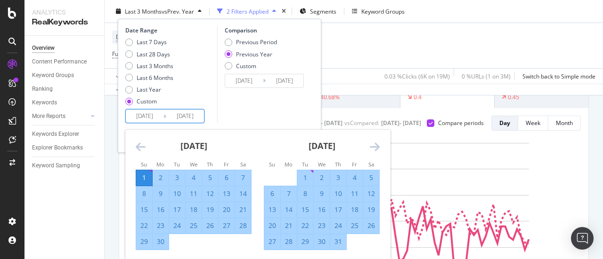
click at [137, 149] on icon "Move backward to switch to the previous month." at bounding box center [141, 146] width 10 height 11
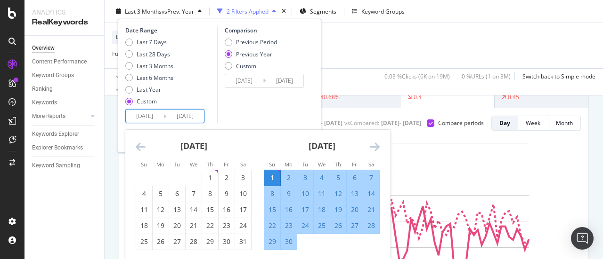
click at [292, 178] on div "2" at bounding box center [289, 177] width 16 height 9
type input "2025/06/02"
type input "2024/06/03"
click at [241, 106] on div "Comparison Previous Period Previous Year Custom 2024/06/03 Navigate forward to …" at bounding box center [261, 74] width 89 height 97
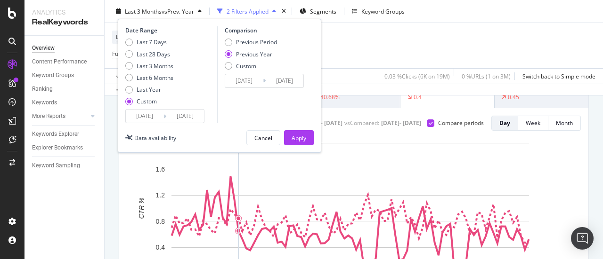
click at [239, 70] on div "Previous Period Previous Year Custom" at bounding box center [251, 55] width 52 height 35
click at [230, 74] on div "2024/06/03 Navigate forward to interact with the calendar and select a date. Pr…" at bounding box center [264, 81] width 79 height 14
click at [230, 67] on div "Custom" at bounding box center [229, 66] width 8 height 8
click at [236, 81] on input "2024/06/03" at bounding box center [244, 80] width 38 height 13
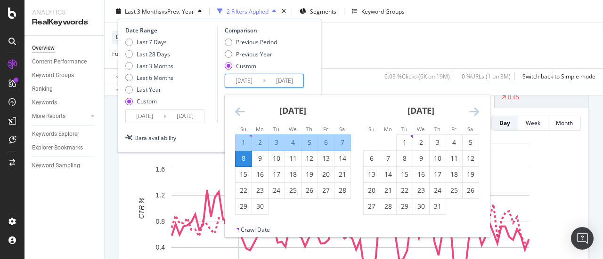
click at [240, 111] on icon "Move backward to switch to the previous month." at bounding box center [240, 111] width 10 height 11
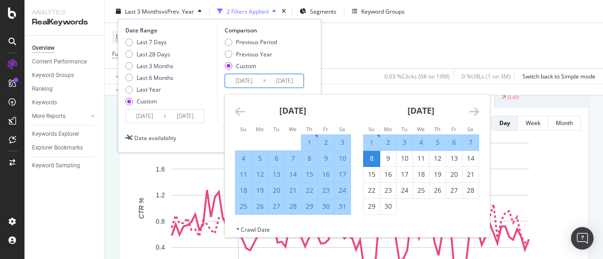
click at [240, 110] on icon "Move backward to switch to the previous month." at bounding box center [240, 111] width 10 height 11
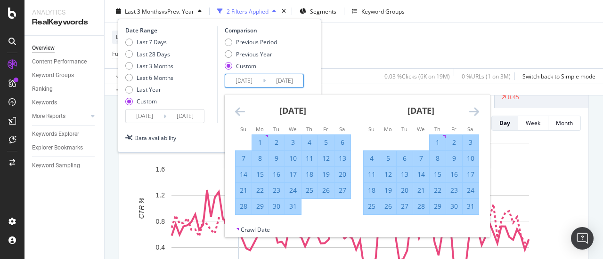
click at [240, 110] on icon "Move backward to switch to the previous month." at bounding box center [240, 111] width 10 height 11
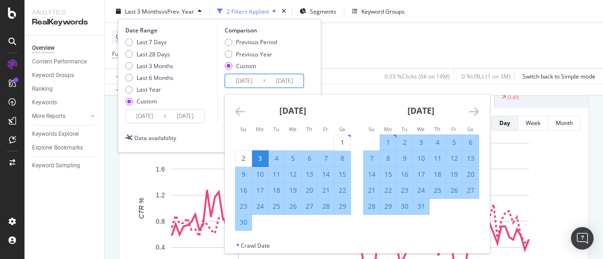
click at [262, 157] on div "3" at bounding box center [260, 158] width 16 height 9
click at [320, 55] on div "Date Range Last 7 Days Last 28 Days Last 3 Months Last 6 Months Last Year Custo…" at bounding box center [219, 86] width 203 height 134
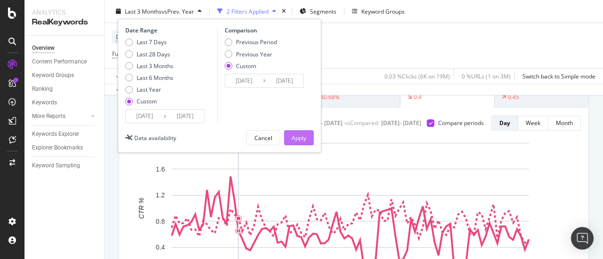
click at [304, 137] on div "Apply" at bounding box center [298, 138] width 15 height 8
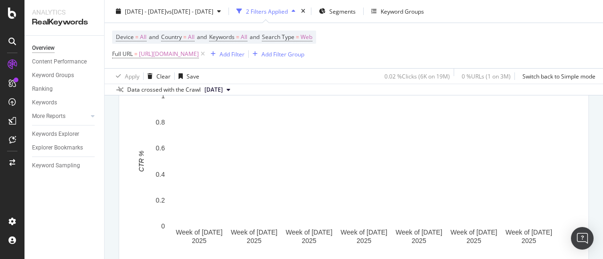
scroll to position [94, 0]
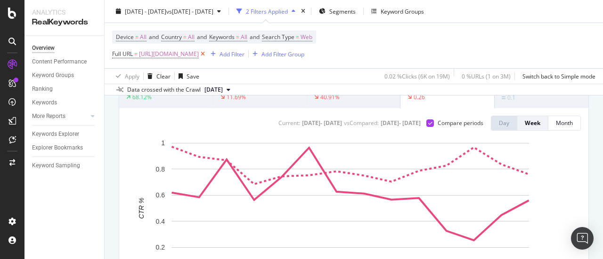
click at [207, 56] on icon at bounding box center [203, 53] width 8 height 9
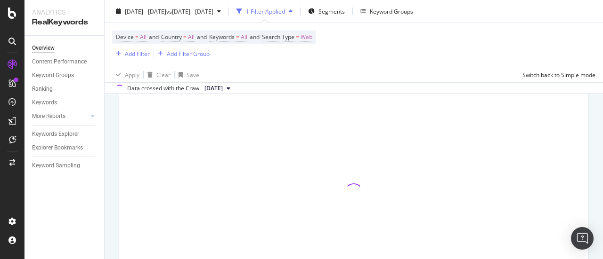
scroll to position [92, 0]
click at [345, 13] on span "Segments" at bounding box center [331, 11] width 26 height 8
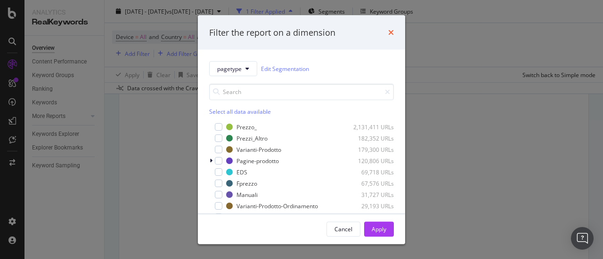
click at [392, 29] on icon "times" at bounding box center [391, 33] width 6 height 8
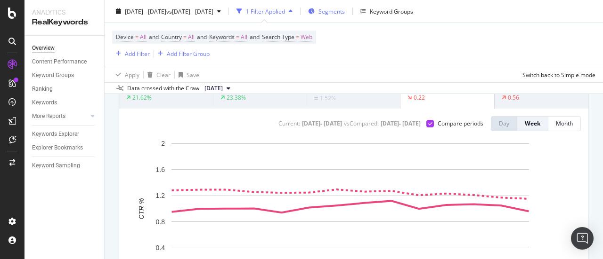
click at [345, 10] on span "Segments" at bounding box center [331, 11] width 26 height 8
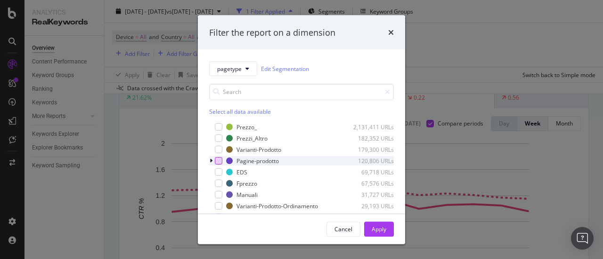
click at [217, 162] on div "modal" at bounding box center [219, 161] width 8 height 8
click at [393, 228] on button "Apply" at bounding box center [379, 229] width 30 height 15
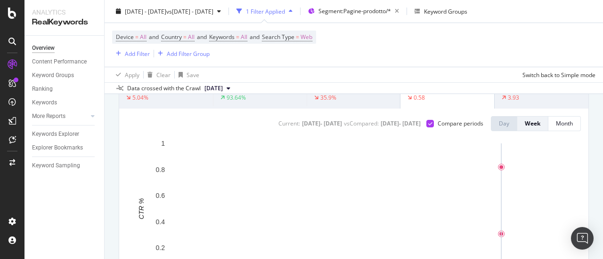
scroll to position [139, 0]
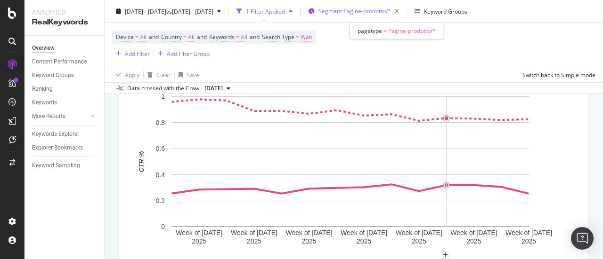
click at [391, 10] on span "Segment: Pagine-prodotto/*" at bounding box center [354, 11] width 72 height 8
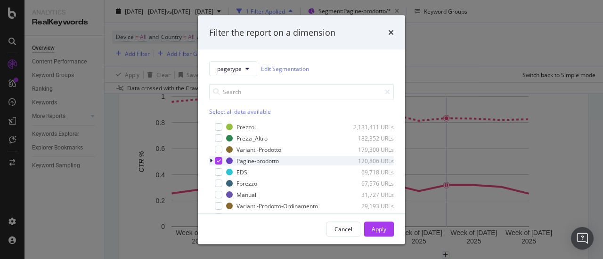
click at [217, 160] on icon "modal" at bounding box center [219, 161] width 4 height 5
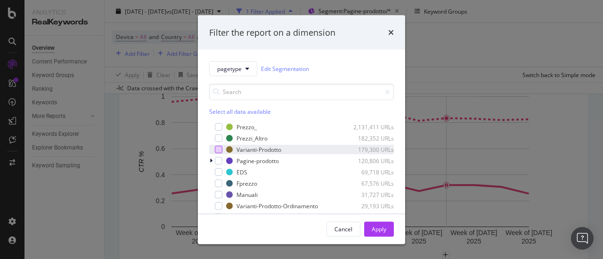
click at [220, 148] on div "modal" at bounding box center [219, 150] width 8 height 8
click at [381, 230] on div "Apply" at bounding box center [378, 229] width 15 height 8
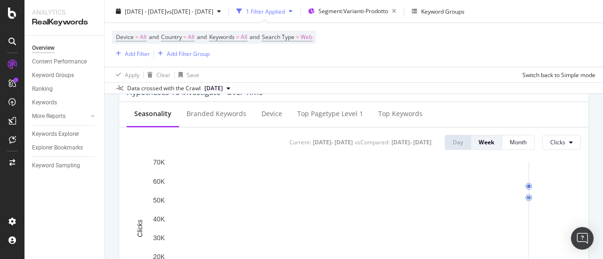
scroll to position [422, 0]
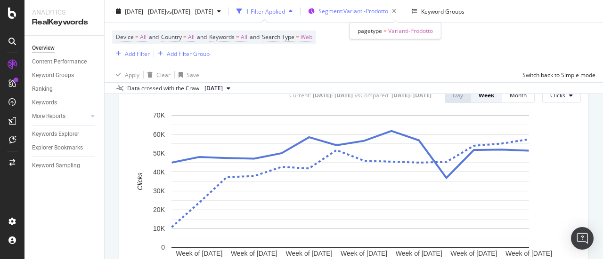
click at [387, 15] on div "Segment: Varianti-Prodotto" at bounding box center [358, 11] width 81 height 13
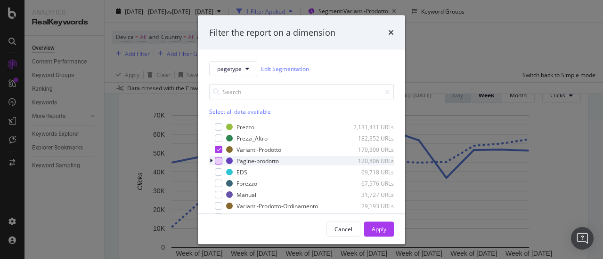
click at [217, 162] on div "modal" at bounding box center [219, 161] width 8 height 8
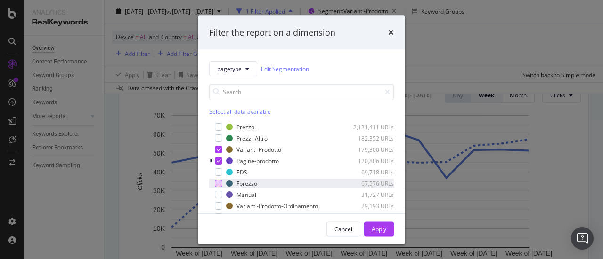
click at [220, 183] on div "modal" at bounding box center [219, 184] width 8 height 8
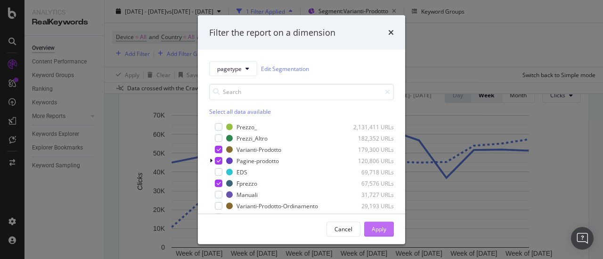
click at [372, 225] on div "Apply" at bounding box center [378, 229] width 15 height 14
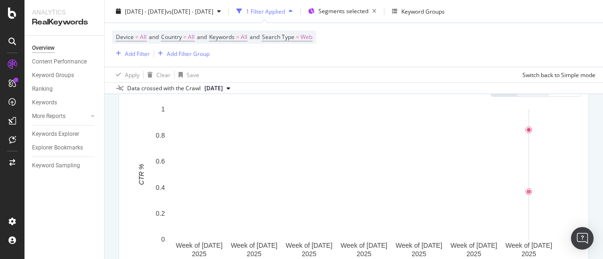
scroll to position [92, 0]
